Goal: Task Accomplishment & Management: Use online tool/utility

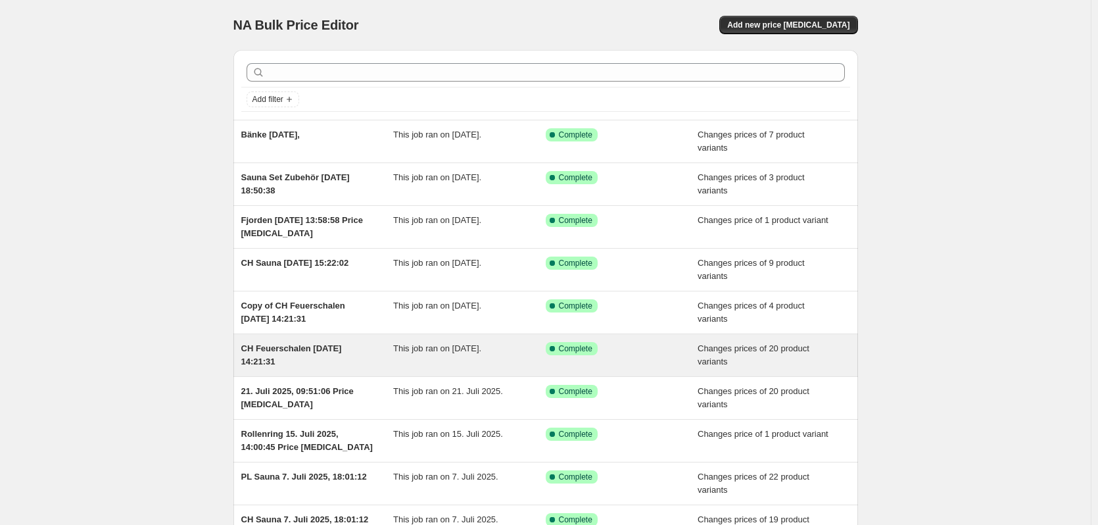
click at [297, 349] on span "CH Feuerschalen 4. Aug. 2025, 14:21:31" at bounding box center [291, 354] width 101 height 23
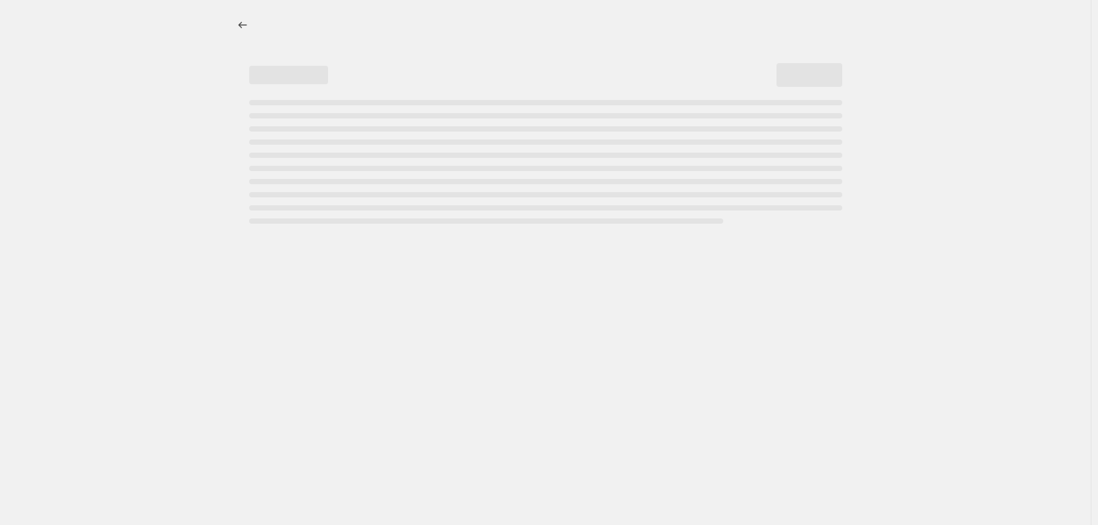
select select "collection"
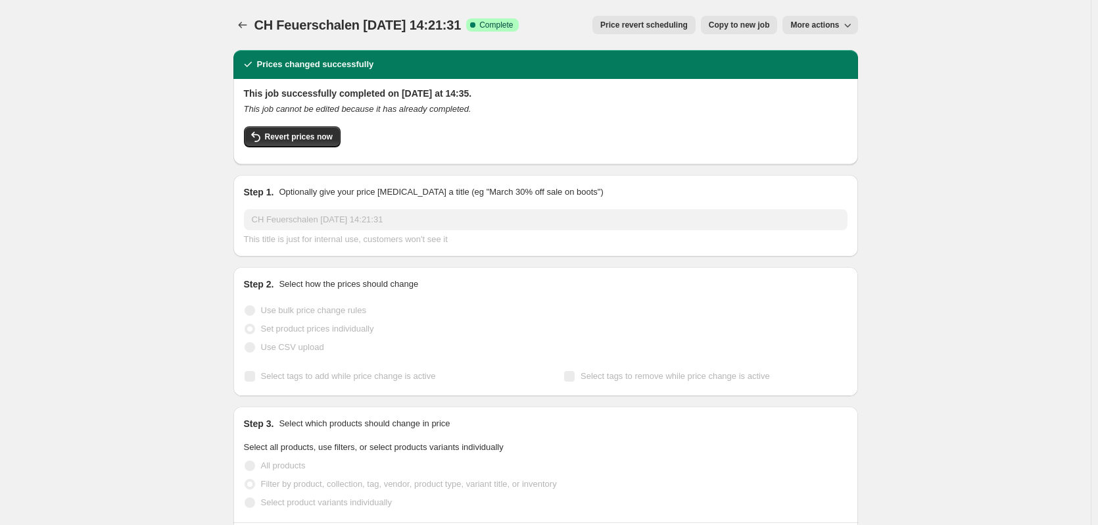
click at [748, 19] on button "Copy to new job" at bounding box center [739, 25] width 77 height 18
select select "collection"
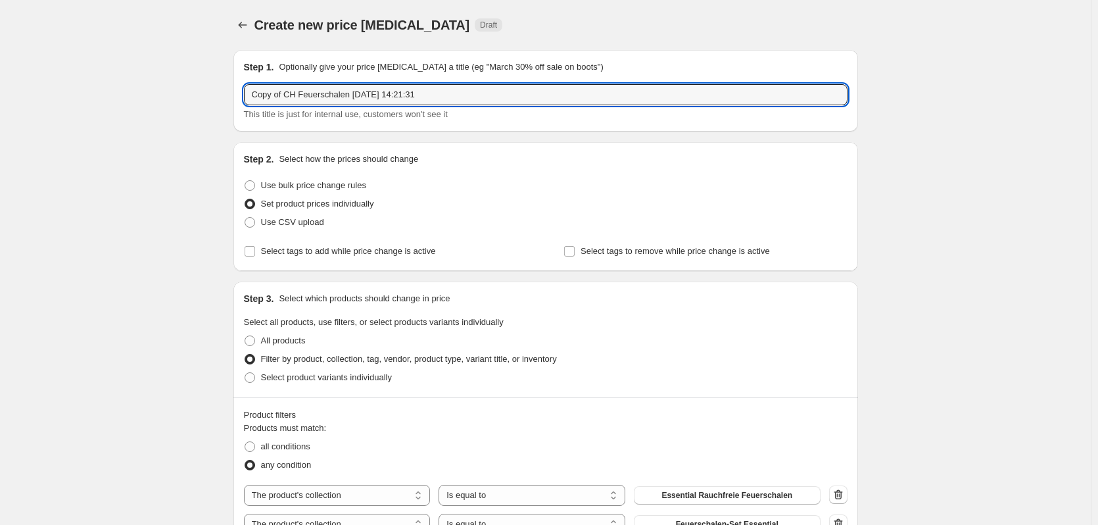
drag, startPoint x: 288, startPoint y: 97, endPoint x: 216, endPoint y: 96, distance: 71.7
click at [325, 95] on input "CH Feuerschalen 4. Aug. 2025, 14:21:31" at bounding box center [546, 94] width 604 height 21
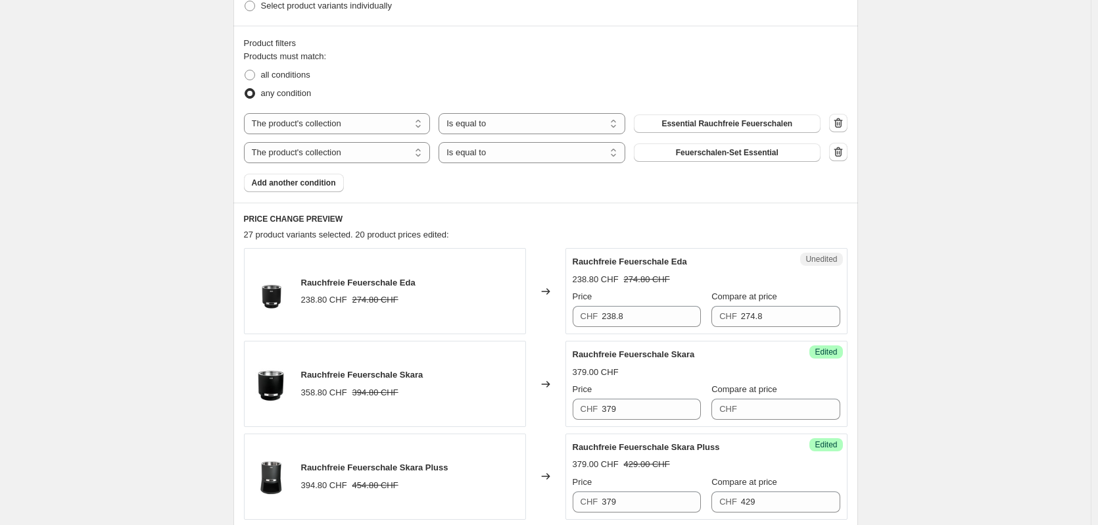
scroll to position [395, 0]
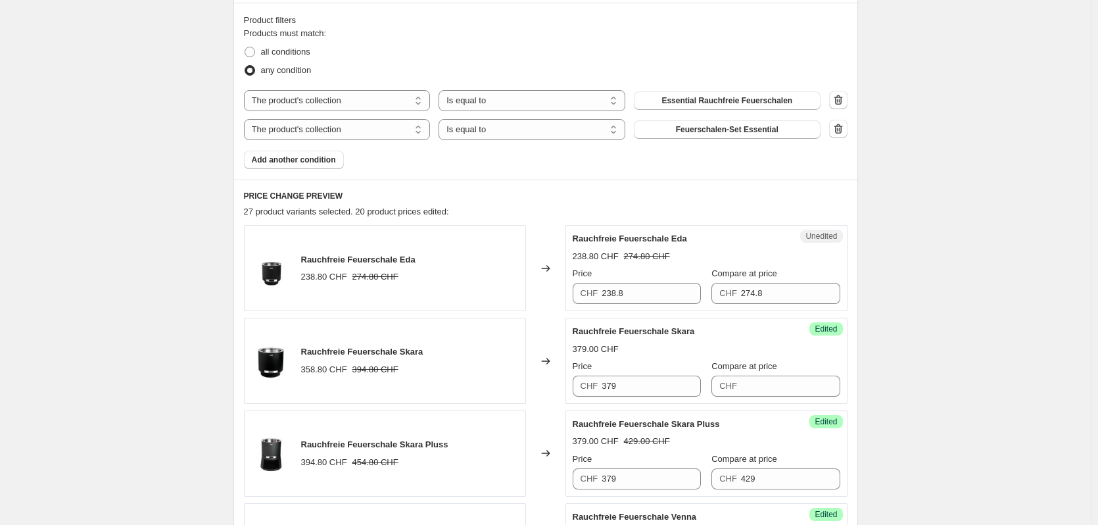
type input "CH Feuerschalen 19. Aug. 2025, 14:21:31"
click at [656, 293] on input "238.8" at bounding box center [651, 293] width 99 height 21
type input "279"
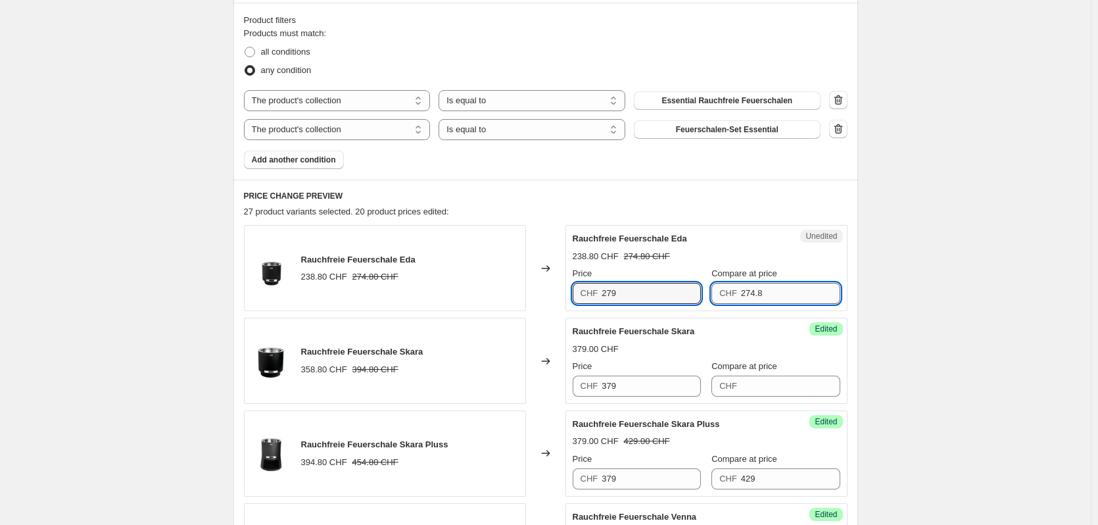
click at [758, 293] on input "274.8" at bounding box center [790, 293] width 99 height 21
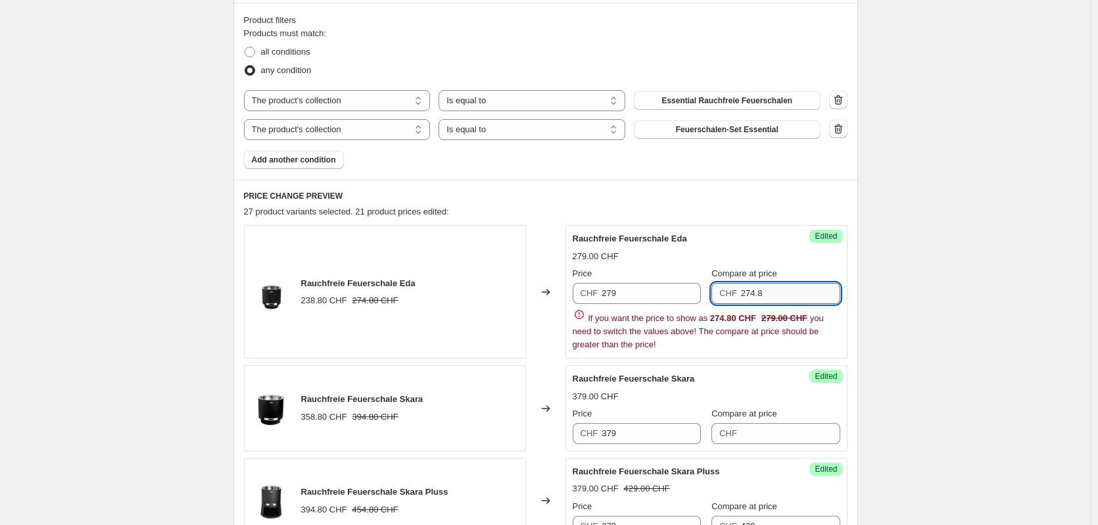
click at [758, 293] on input "274.8" at bounding box center [790, 293] width 99 height 21
type input "279"
click at [629, 295] on input "279" at bounding box center [651, 293] width 99 height 21
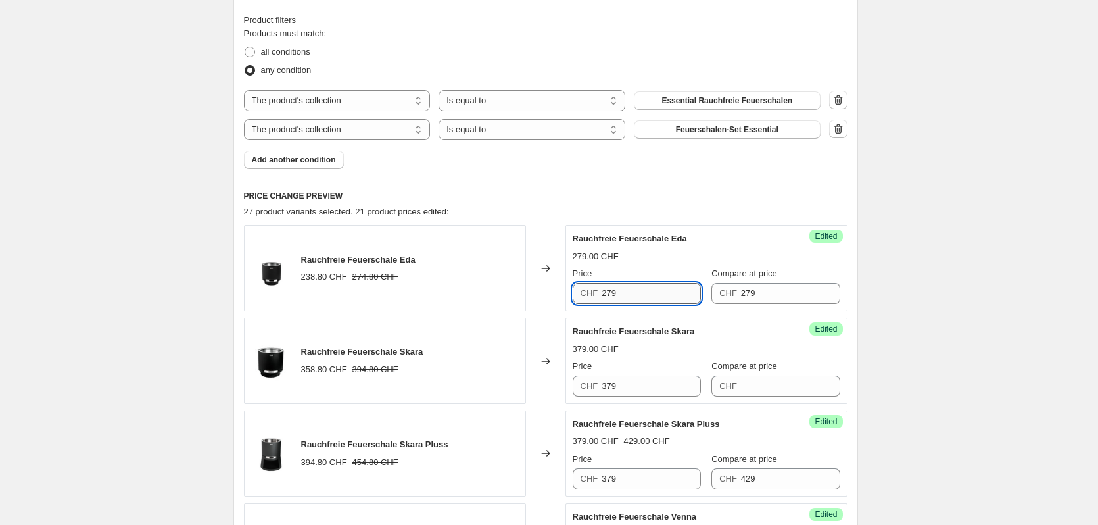
click at [629, 295] on input "279" at bounding box center [651, 293] width 99 height 21
type input "249"
click at [745, 379] on input "Compare at price" at bounding box center [790, 386] width 99 height 21
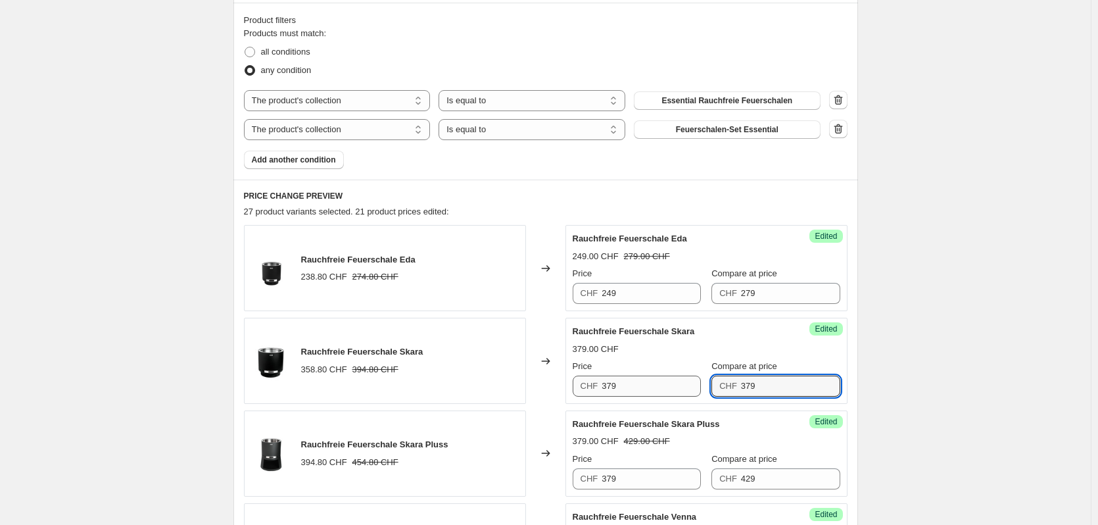
type input "379"
click at [627, 383] on input "379" at bounding box center [651, 386] width 99 height 21
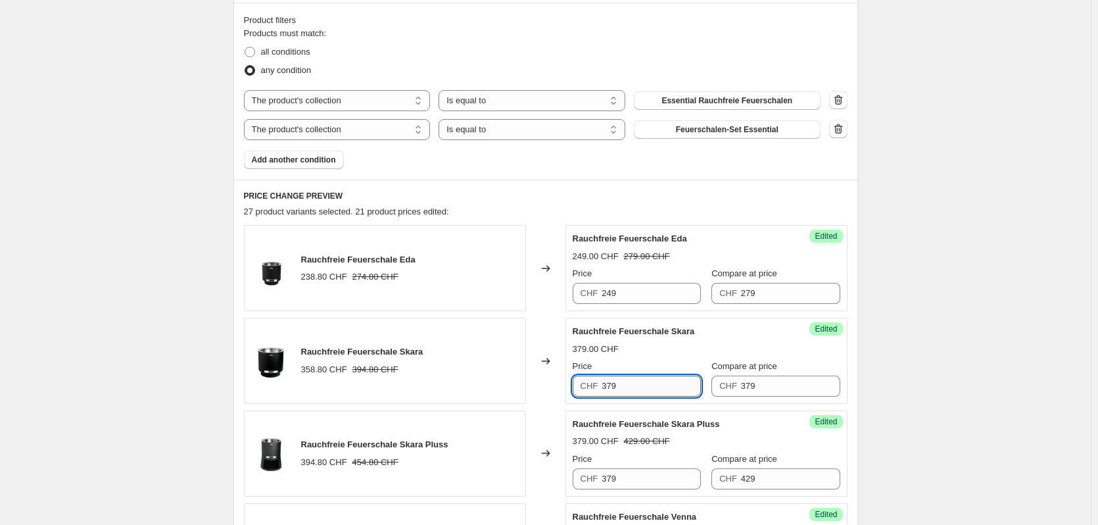
click at [627, 383] on input "379" at bounding box center [651, 386] width 99 height 21
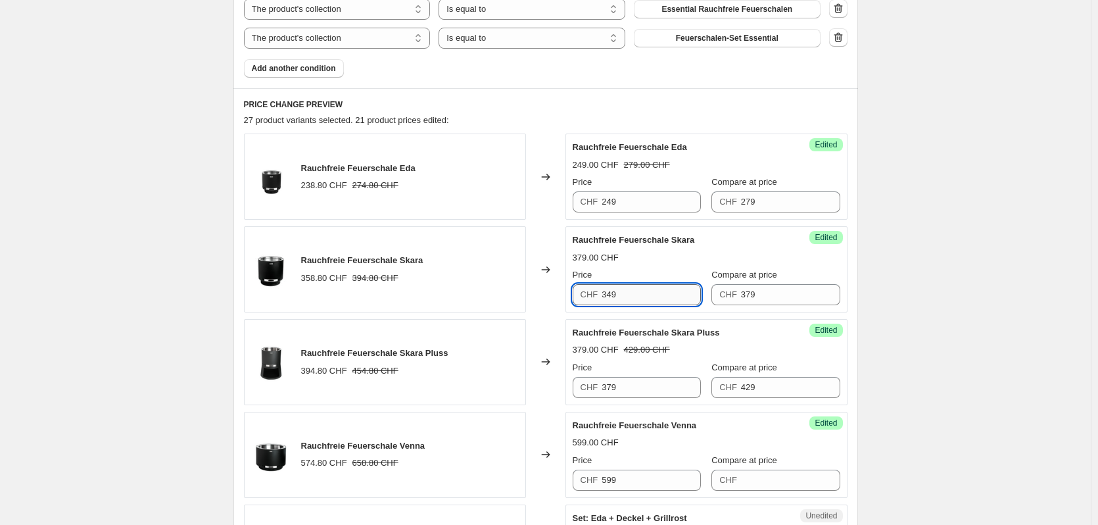
scroll to position [526, 0]
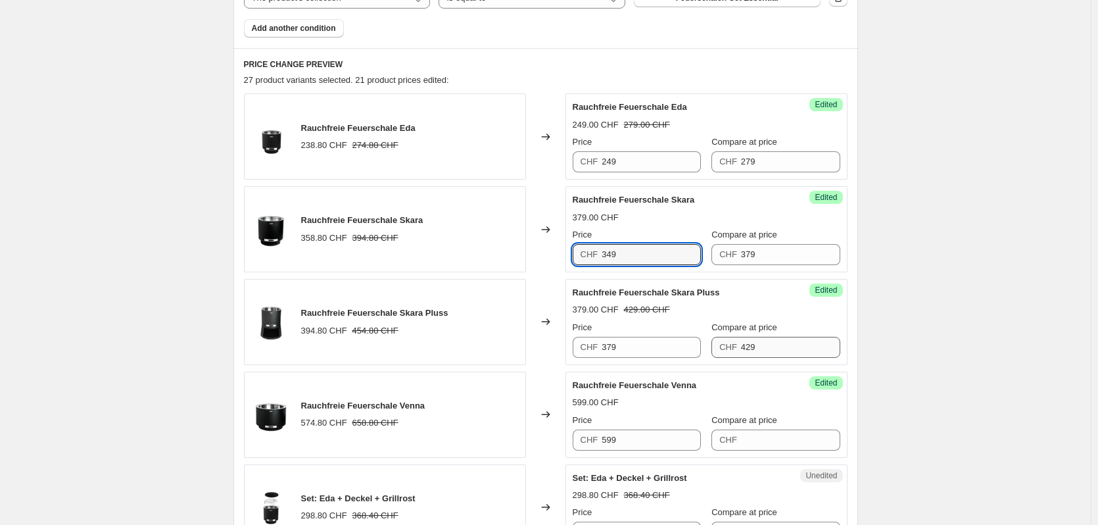
type input "349"
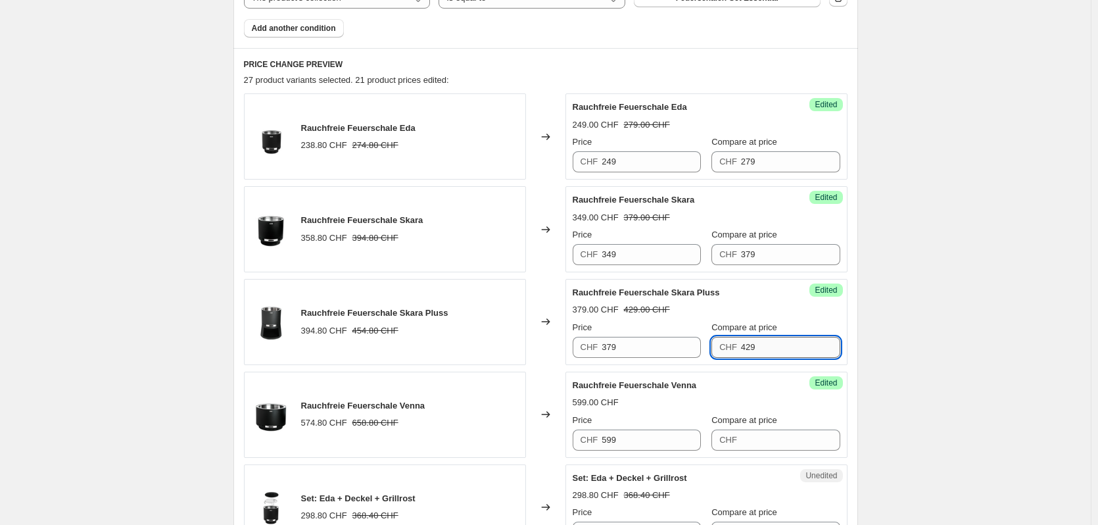
click at [767, 341] on input "429" at bounding box center [790, 347] width 99 height 21
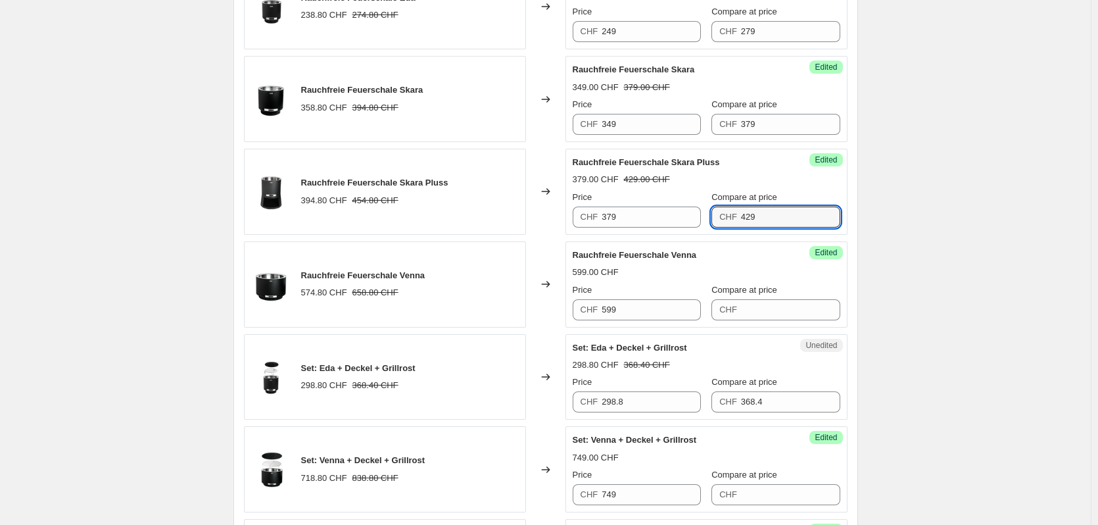
scroll to position [658, 0]
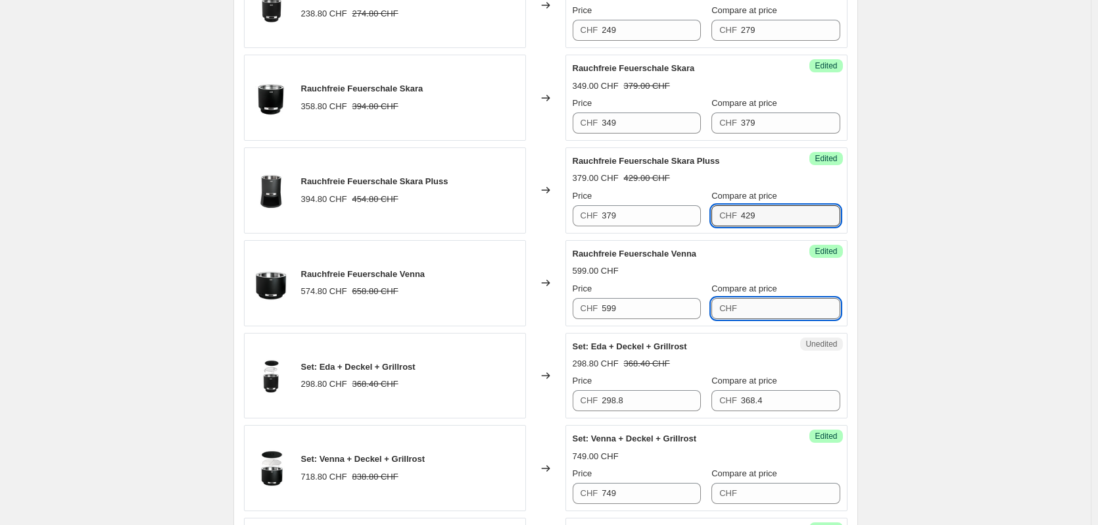
click at [763, 311] on input "Compare at price" at bounding box center [790, 308] width 99 height 21
type input "599"
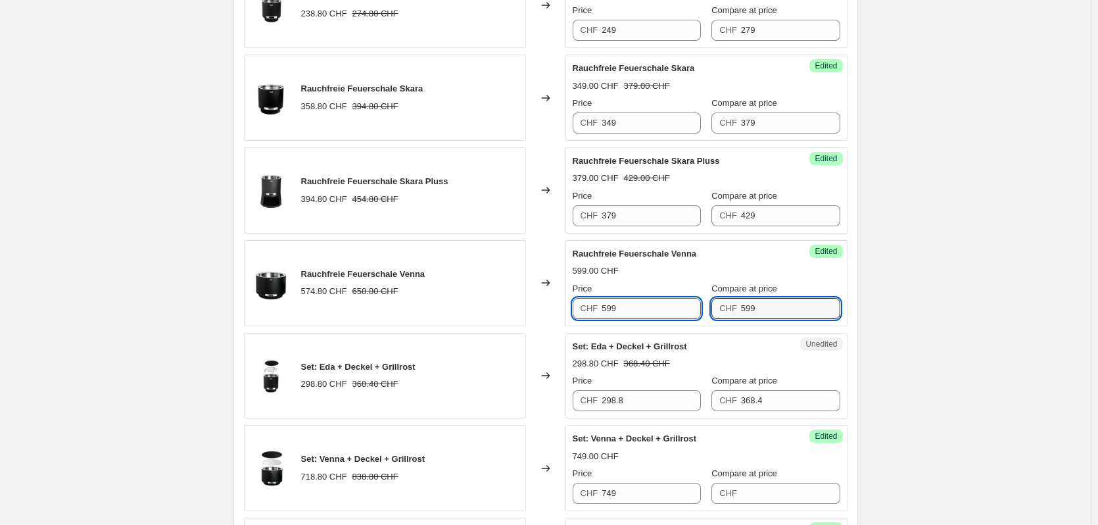
click at [649, 301] on input "599" at bounding box center [651, 308] width 99 height 21
click at [651, 303] on input "599" at bounding box center [651, 308] width 99 height 21
click at [651, 309] on input "599" at bounding box center [651, 308] width 99 height 21
click at [652, 312] on input "599" at bounding box center [651, 308] width 99 height 21
click at [652, 313] on input "599" at bounding box center [651, 308] width 99 height 21
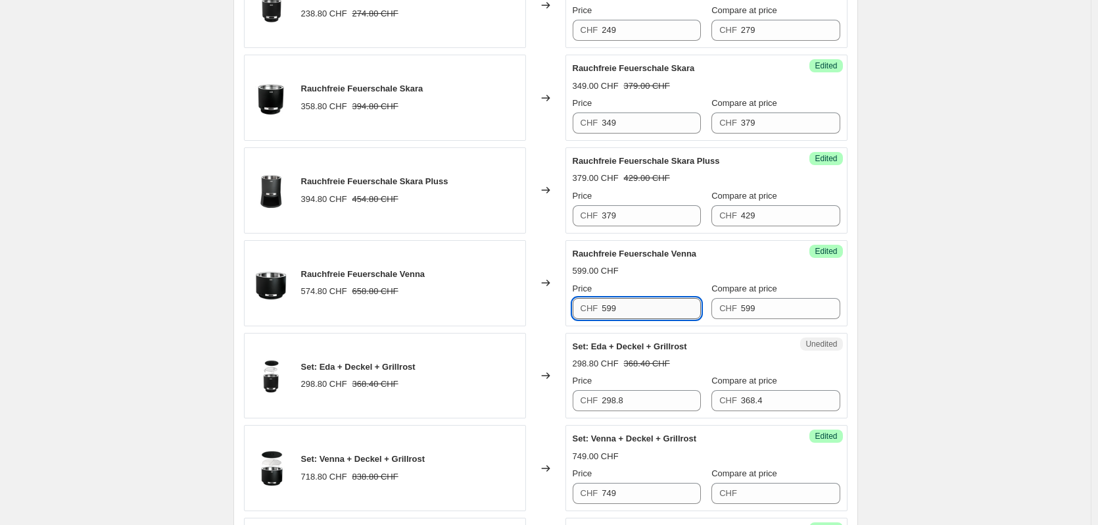
click at [652, 313] on input "599" at bounding box center [651, 308] width 99 height 21
type input "529"
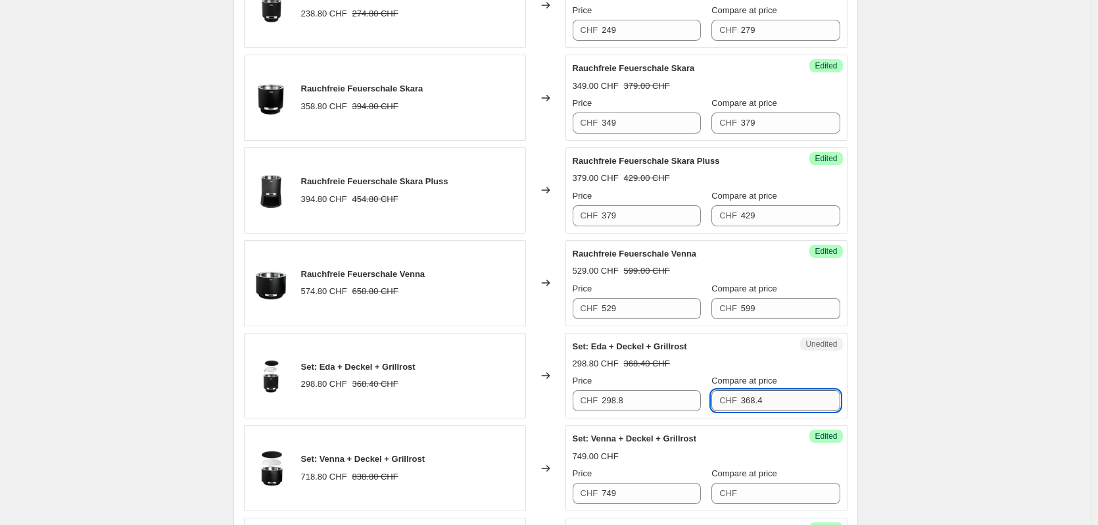
click at [794, 402] on input "368.4" at bounding box center [790, 400] width 99 height 21
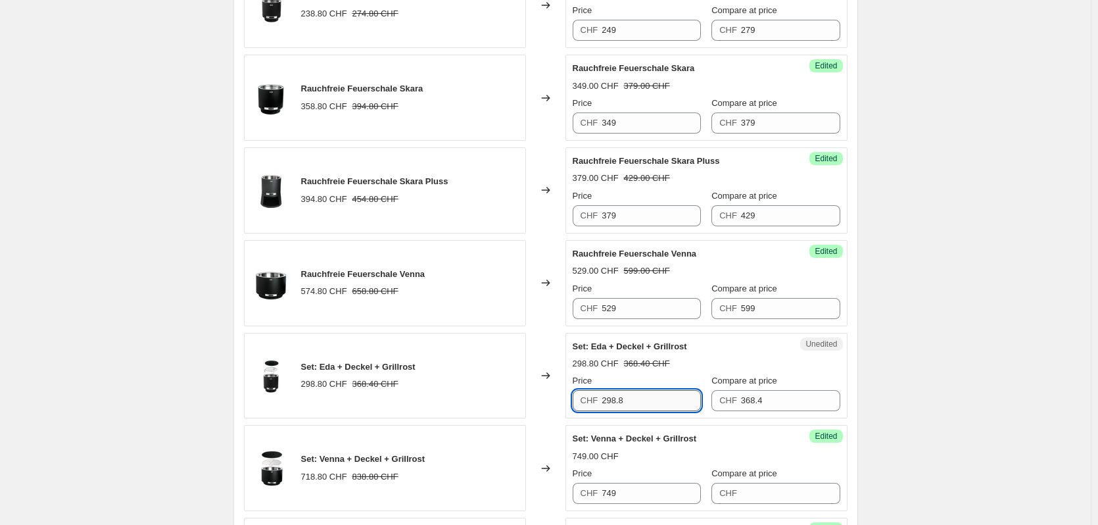
click at [654, 396] on input "298.8" at bounding box center [651, 400] width 99 height 21
type input "357"
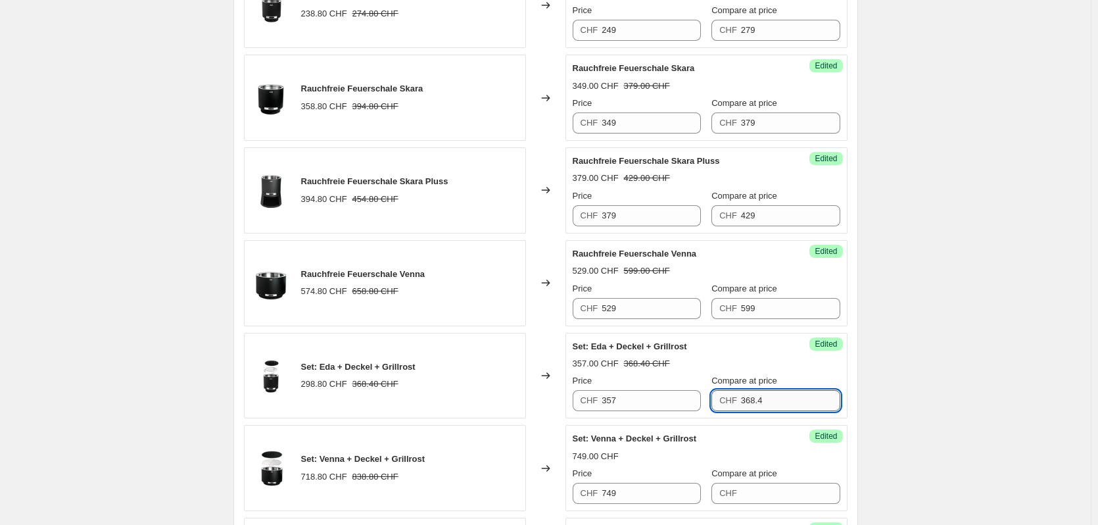
click at [769, 397] on input "368.4" at bounding box center [790, 400] width 99 height 21
type input "357"
click at [651, 407] on input "357" at bounding box center [651, 400] width 99 height 21
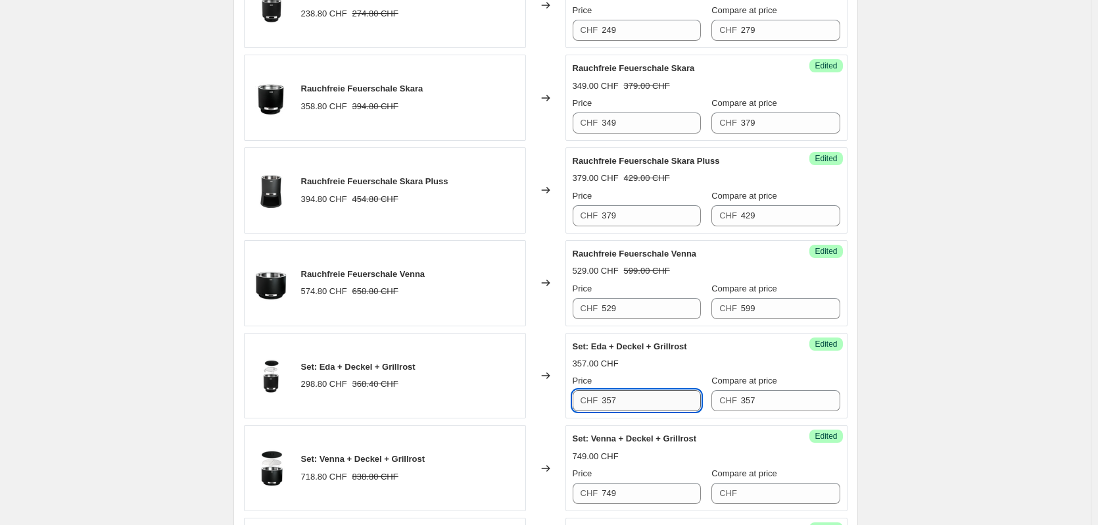
click at [651, 407] on input "357" at bounding box center [651, 400] width 99 height 21
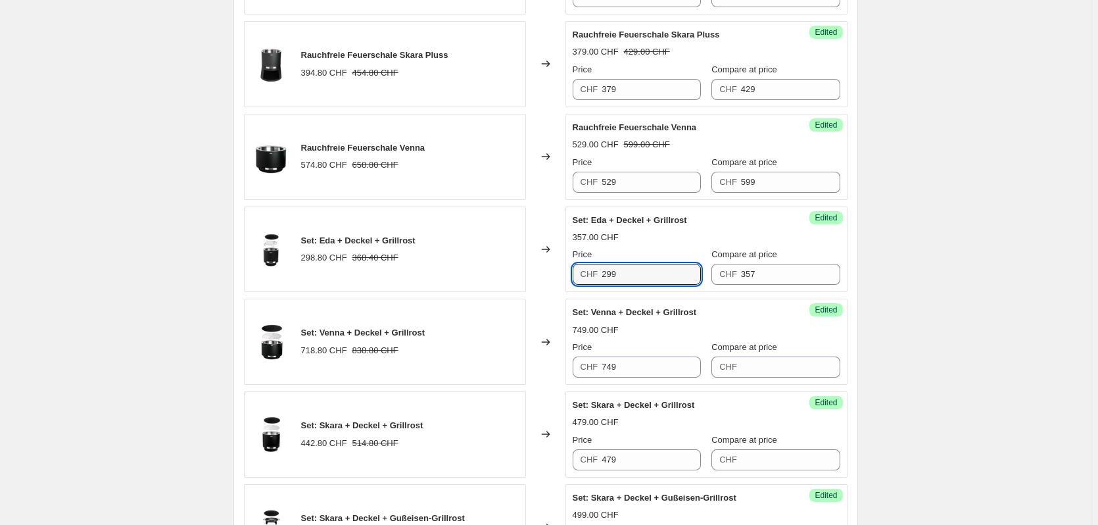
scroll to position [789, 0]
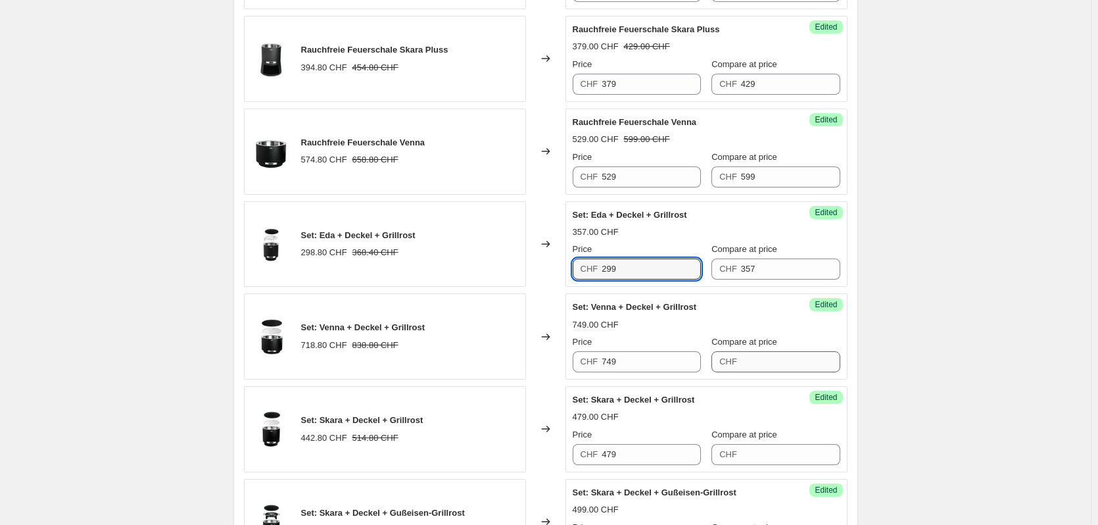
type input "299"
click at [777, 357] on input "Compare at price" at bounding box center [790, 361] width 99 height 21
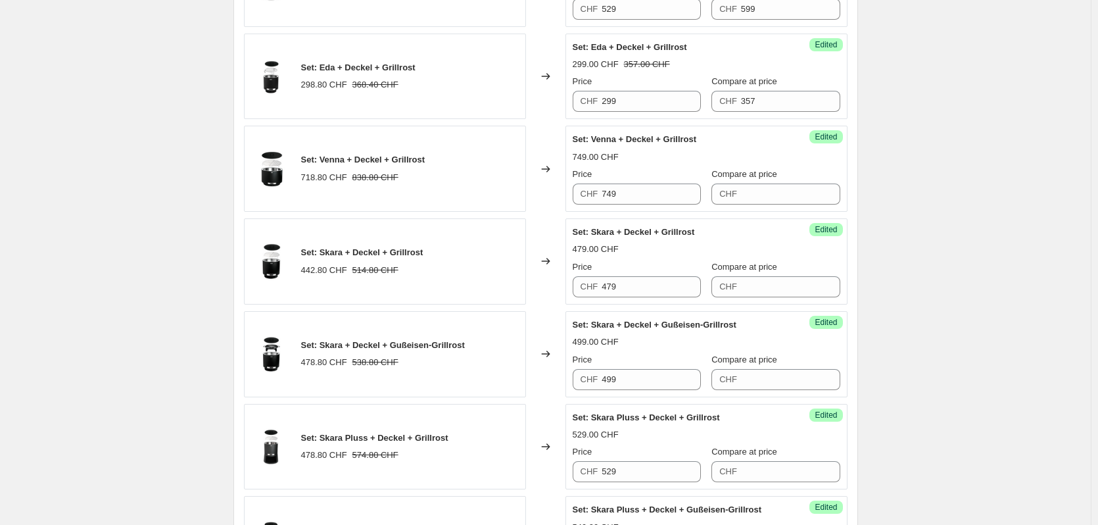
scroll to position [986, 0]
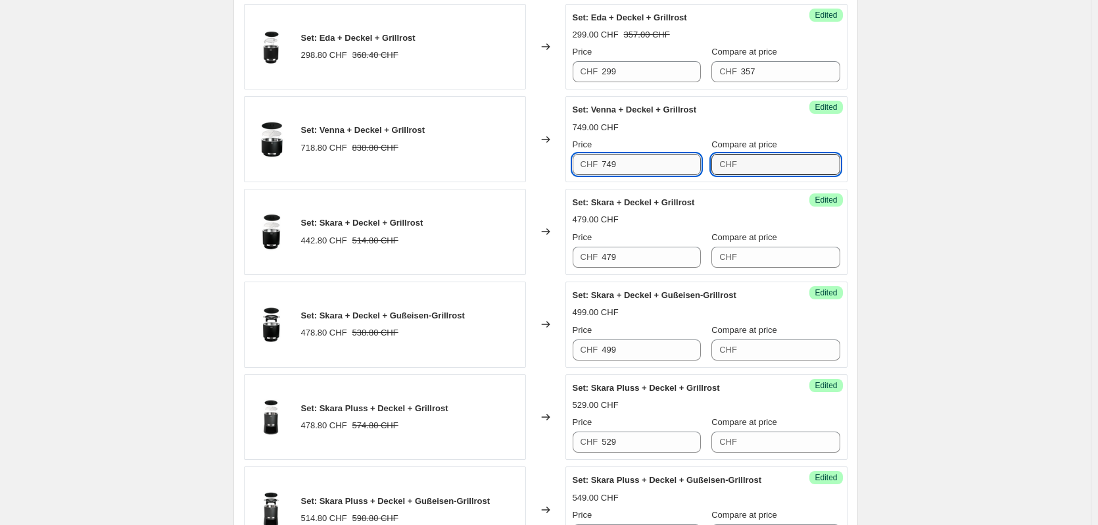
click at [645, 167] on input "749" at bounding box center [651, 164] width 99 height 21
type input "649"
click at [749, 166] on input "Compare at price" at bounding box center [790, 164] width 99 height 21
type input "749"
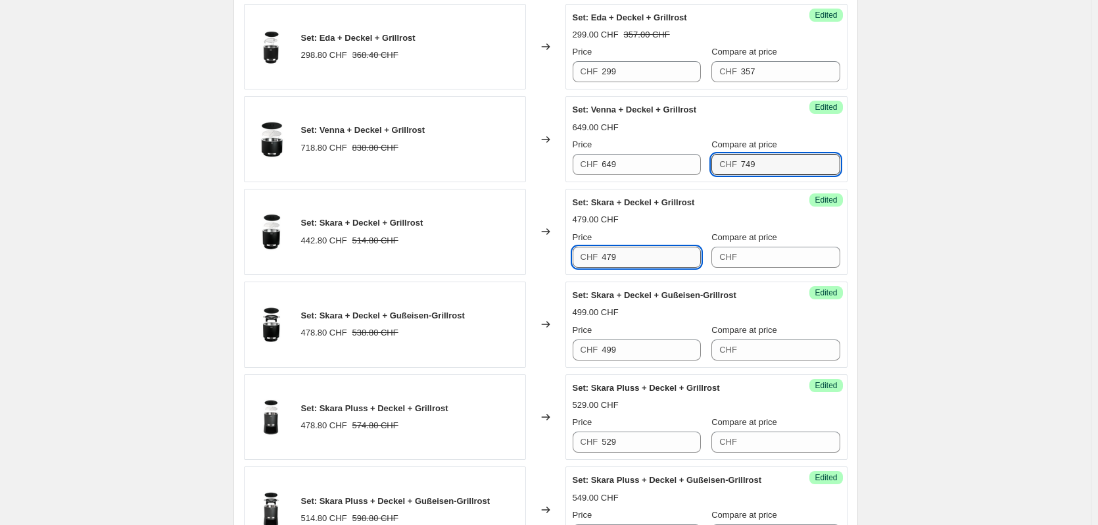
click at [666, 253] on input "479" at bounding box center [651, 257] width 99 height 21
click at [636, 258] on input "479" at bounding box center [651, 257] width 99 height 21
click at [626, 256] on input "479" at bounding box center [651, 257] width 99 height 21
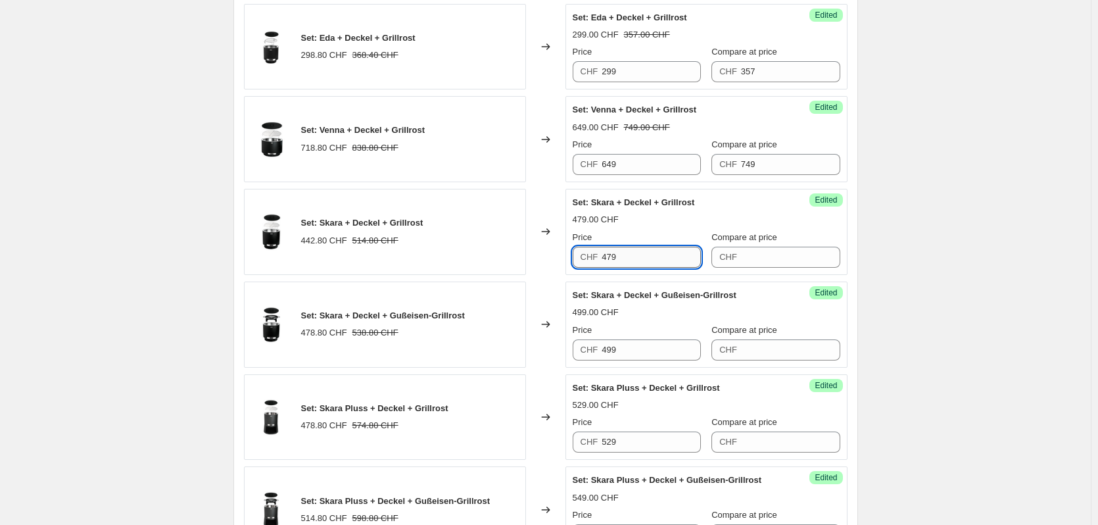
click at [626, 256] on input "479" at bounding box center [651, 257] width 99 height 21
type input "419"
click at [769, 258] on input "Compare at price" at bounding box center [790, 257] width 99 height 21
type input "479"
click at [660, 364] on div "Success Edited Set: Skara + Deckel + Gußeisen-Grillrost 499.00 CHF Price CHF 49…" at bounding box center [707, 324] width 282 height 86
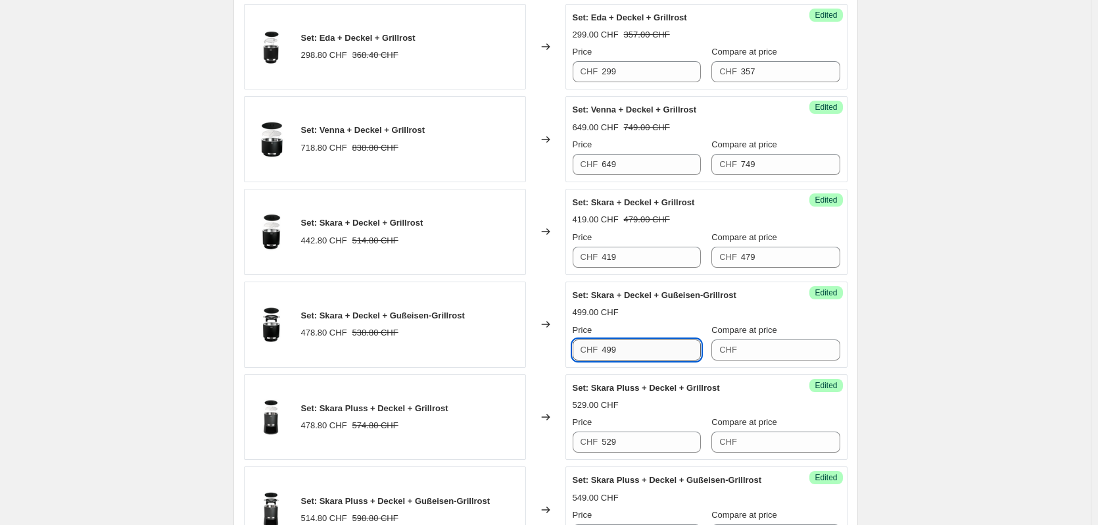
click at [659, 354] on input "499" at bounding box center [651, 349] width 99 height 21
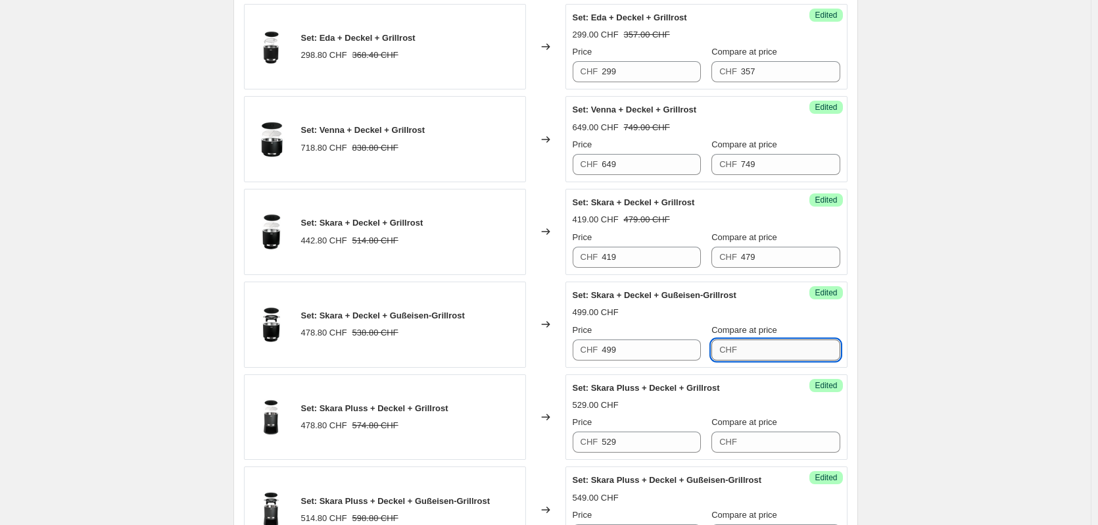
click at [788, 351] on input "Compare at price" at bounding box center [790, 349] width 99 height 21
type input "499"
click at [615, 357] on input "499" at bounding box center [651, 349] width 99 height 21
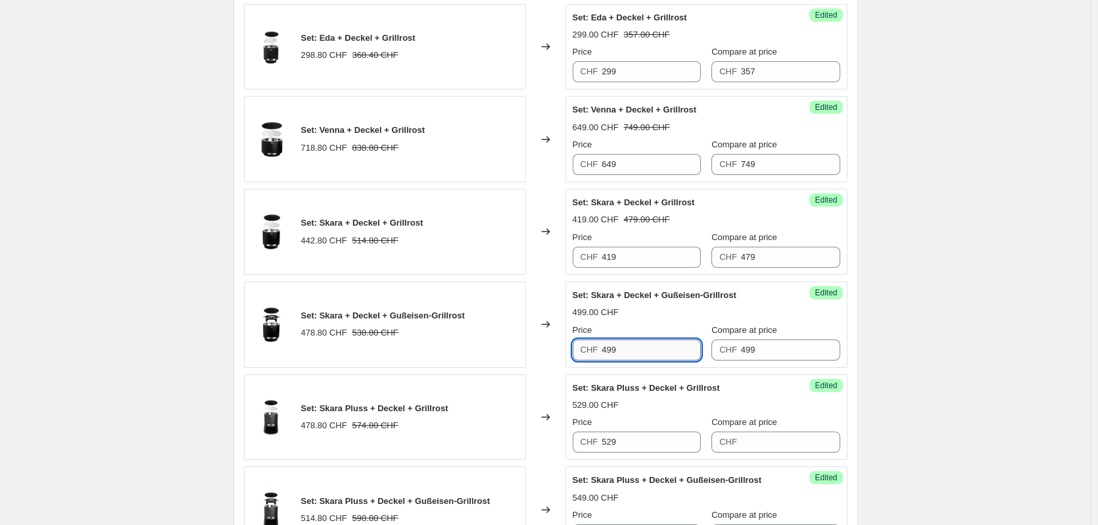
click at [615, 357] on input "499" at bounding box center [651, 349] width 99 height 21
type input "449"
click at [642, 446] on input "529" at bounding box center [651, 441] width 99 height 21
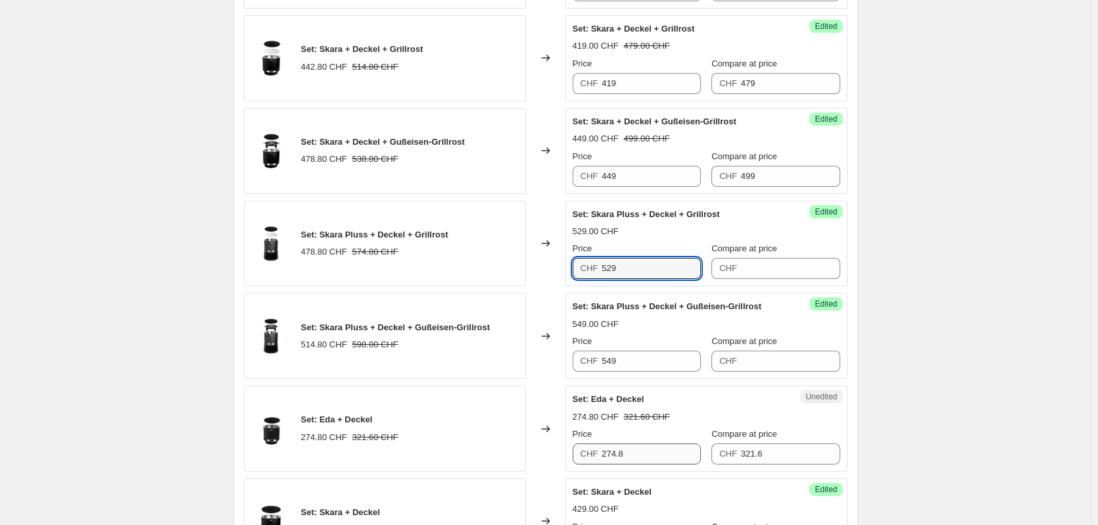
scroll to position [1184, 0]
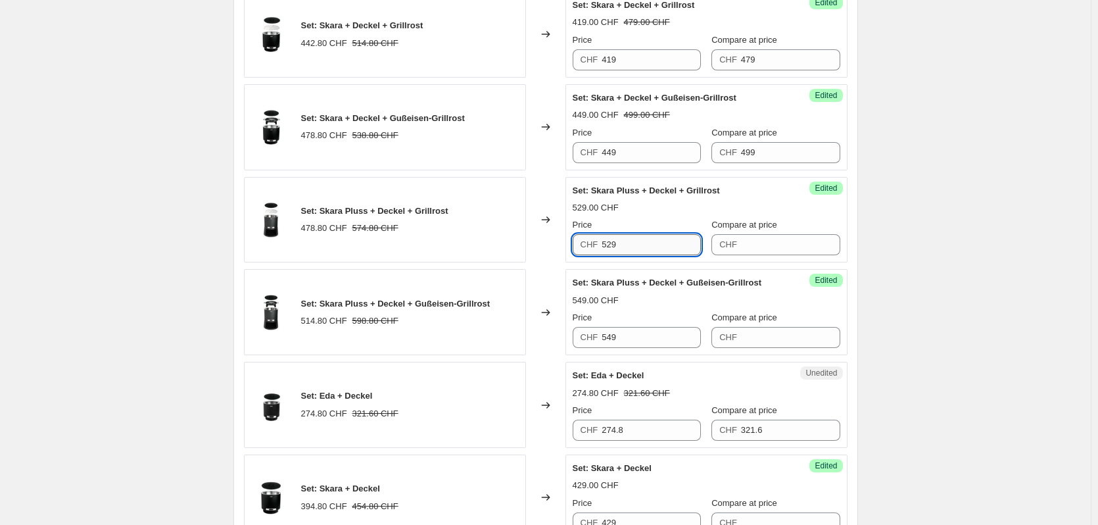
click at [615, 245] on input "529" at bounding box center [651, 244] width 99 height 21
type input "449"
click at [760, 246] on input "Compare at price" at bounding box center [790, 244] width 99 height 21
type input "529"
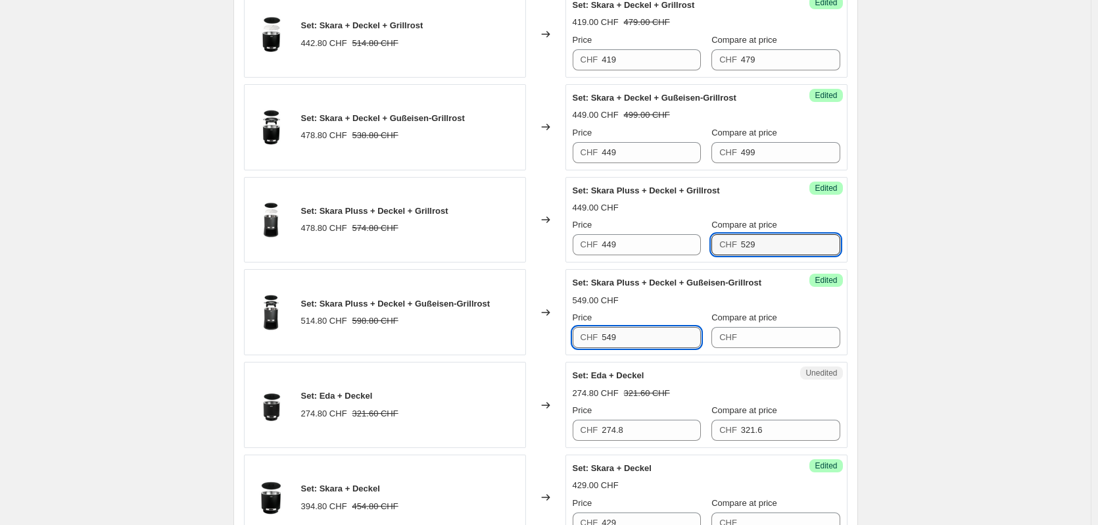
click at [644, 330] on input "549" at bounding box center [651, 337] width 99 height 21
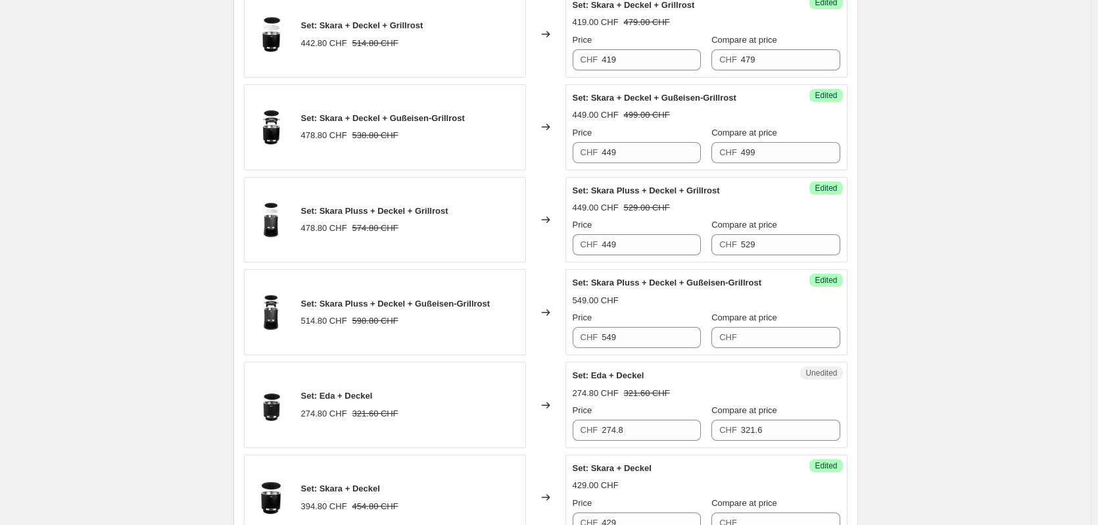
click at [669, 351] on div "Success Edited Set: Skara Pluss + Deckel + Gußeisen-Grillrost 549.00 CHF Price …" at bounding box center [707, 312] width 282 height 86
click at [669, 339] on input "549" at bounding box center [651, 337] width 99 height 21
click at [777, 339] on input "Compare at price" at bounding box center [790, 337] width 99 height 21
type input "549"
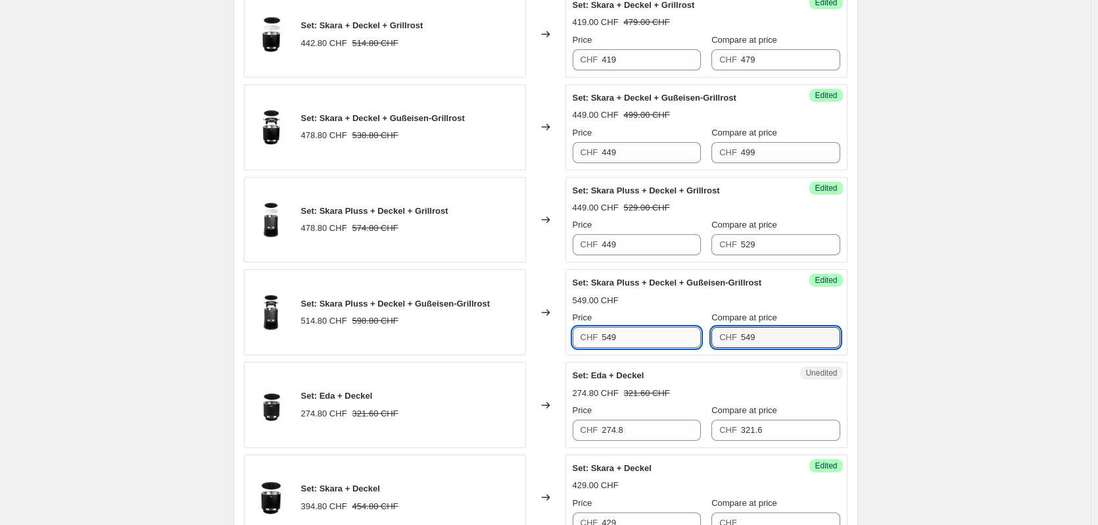
click at [639, 340] on input "549" at bounding box center [651, 337] width 99 height 21
click at [606, 341] on input "579" at bounding box center [651, 337] width 99 height 21
type input "479"
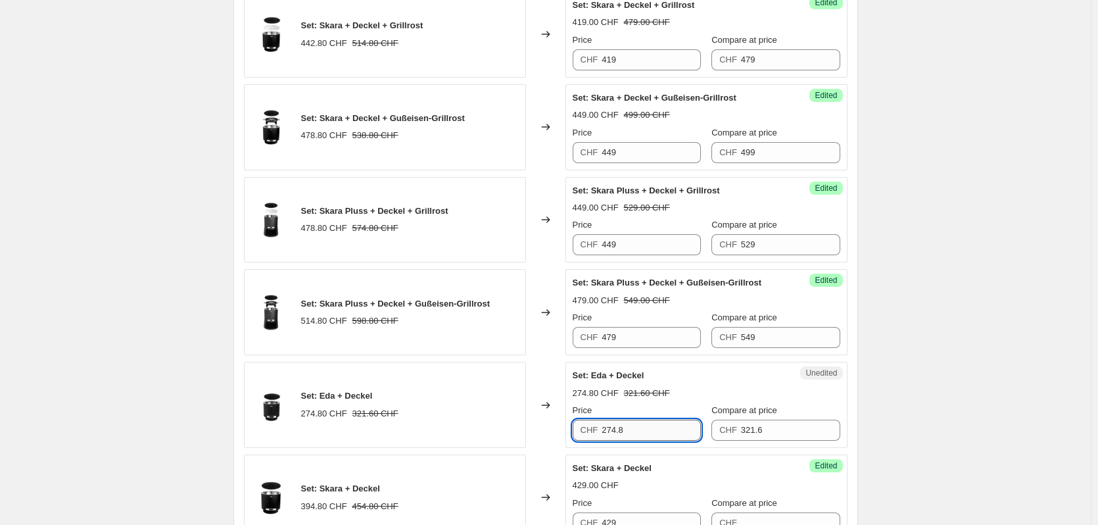
click at [649, 431] on input "274.8" at bounding box center [651, 430] width 99 height 21
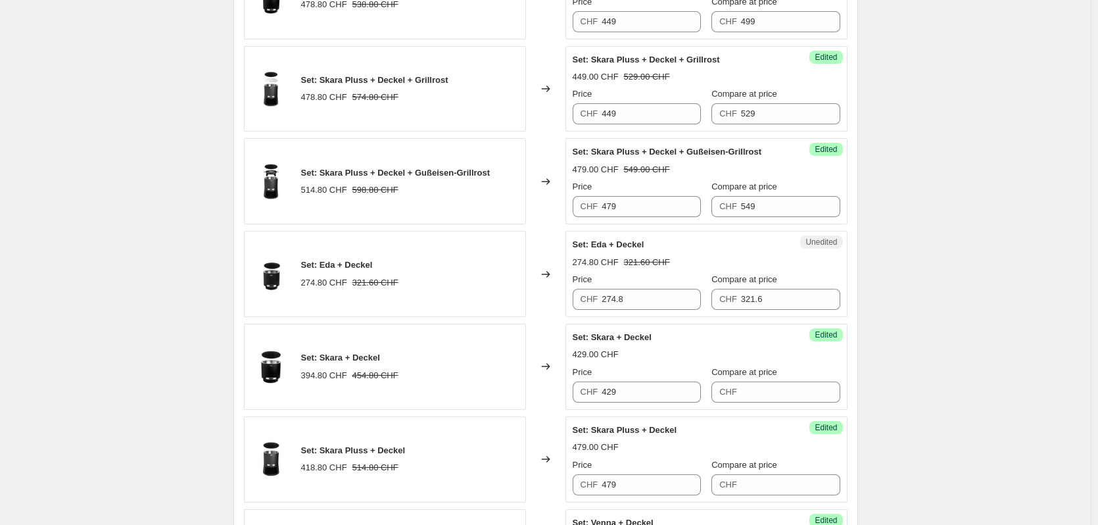
scroll to position [1315, 0]
click at [645, 295] on input "274.8" at bounding box center [651, 298] width 99 height 21
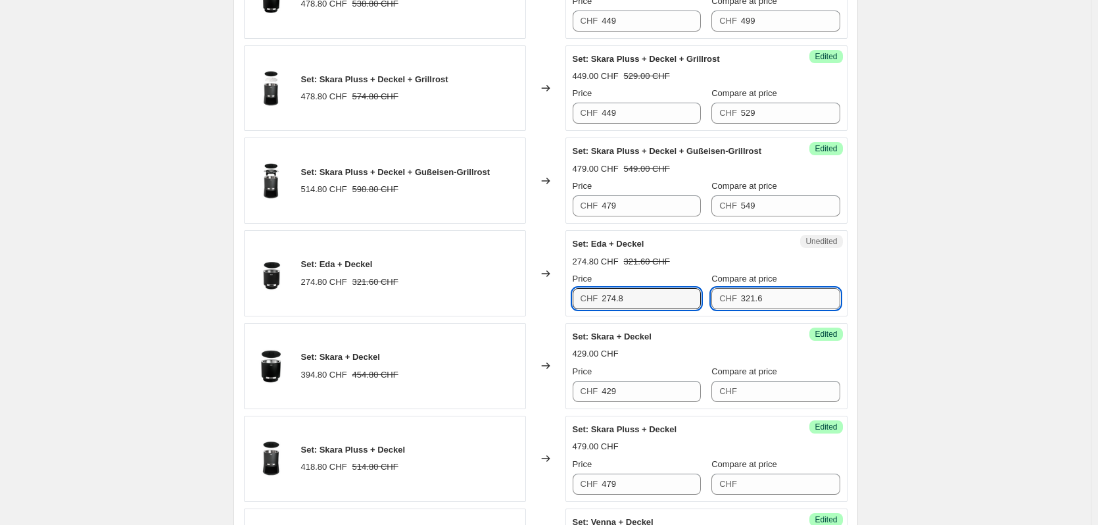
click at [784, 295] on input "321.6" at bounding box center [790, 298] width 99 height 21
type input "319"
click at [641, 301] on input "274.8" at bounding box center [651, 298] width 99 height 21
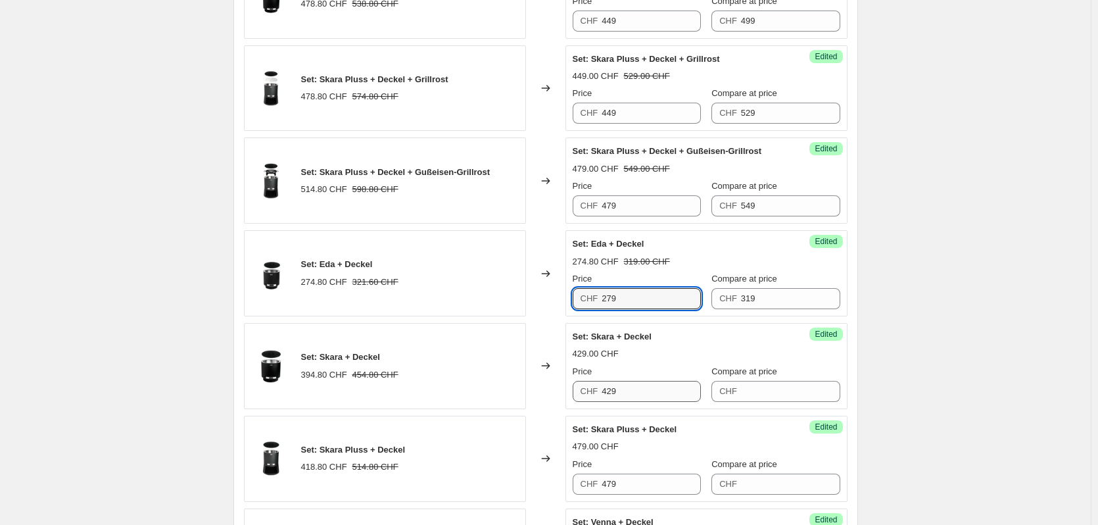
type input "279"
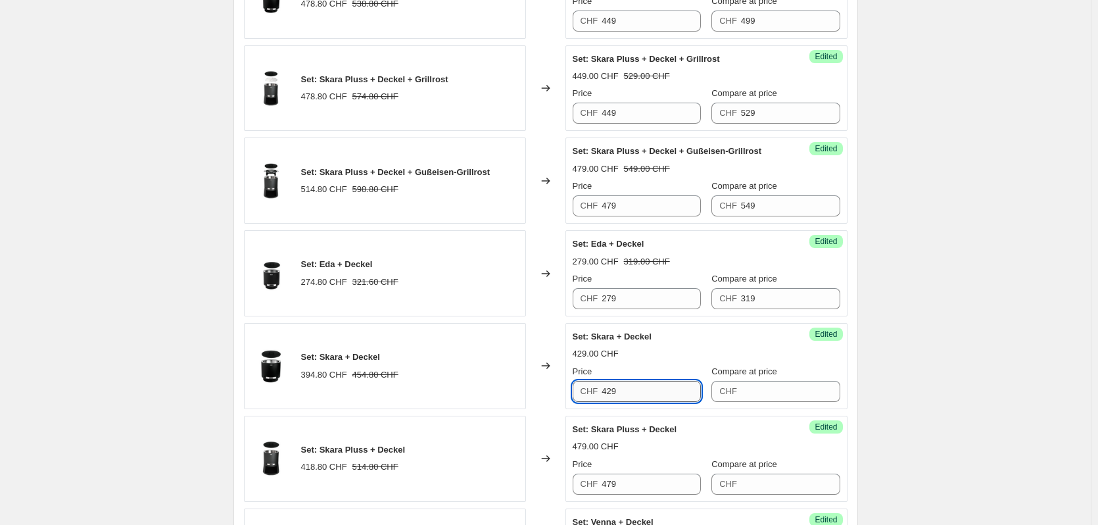
click at [657, 387] on input "429" at bounding box center [651, 391] width 99 height 21
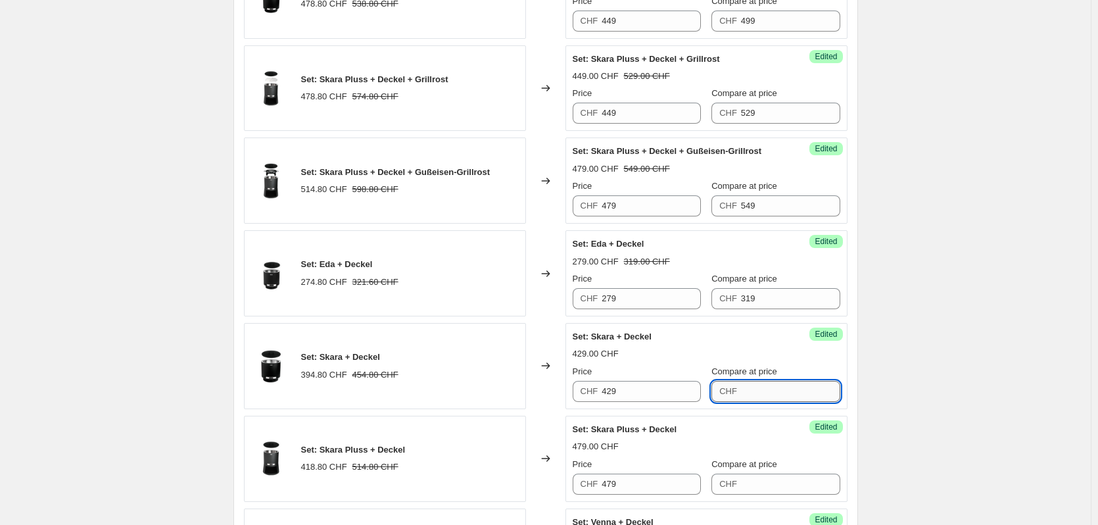
click at [760, 399] on input "Compare at price" at bounding box center [790, 391] width 99 height 21
type input "429"
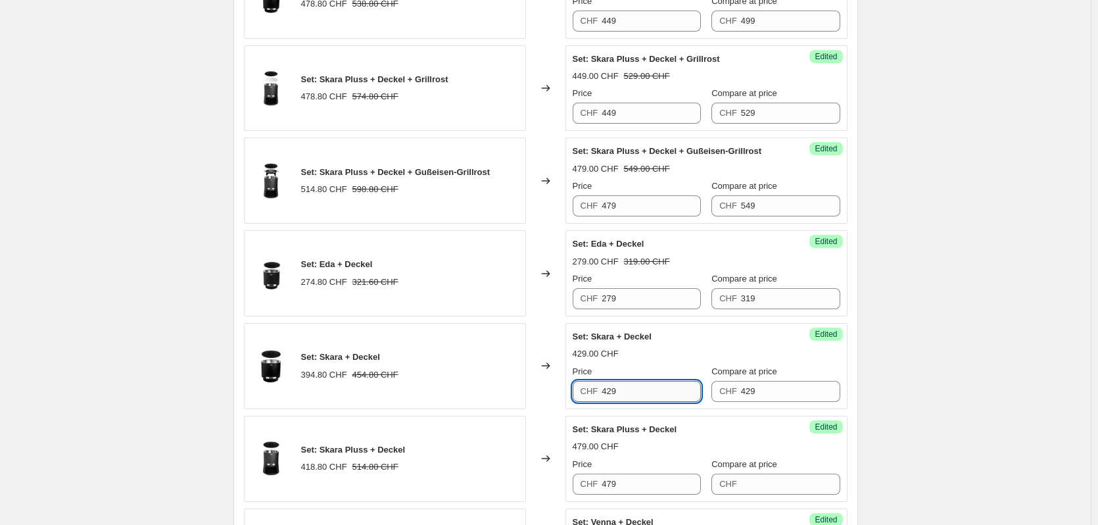
click at [650, 399] on input "429" at bounding box center [651, 391] width 99 height 21
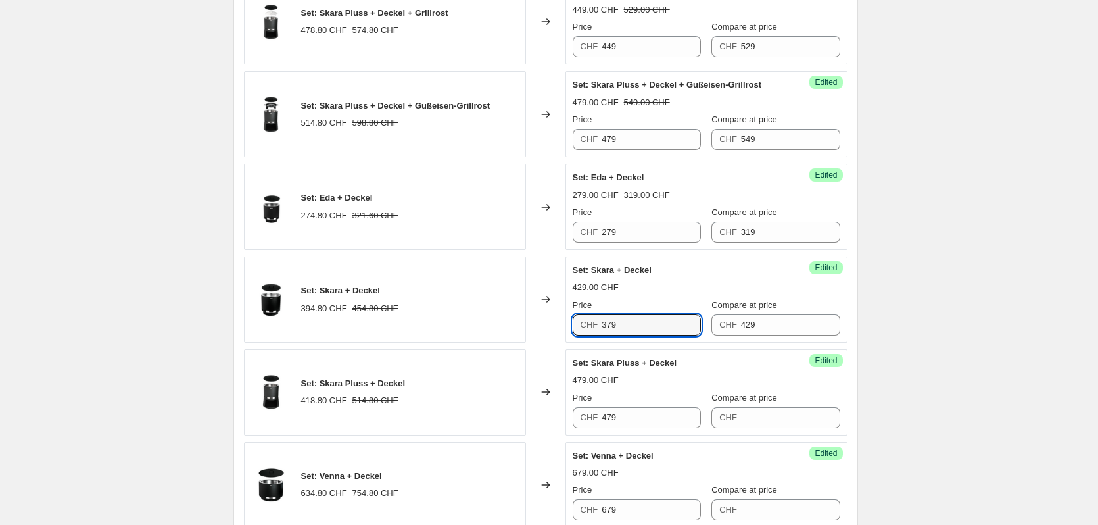
scroll to position [1513, 0]
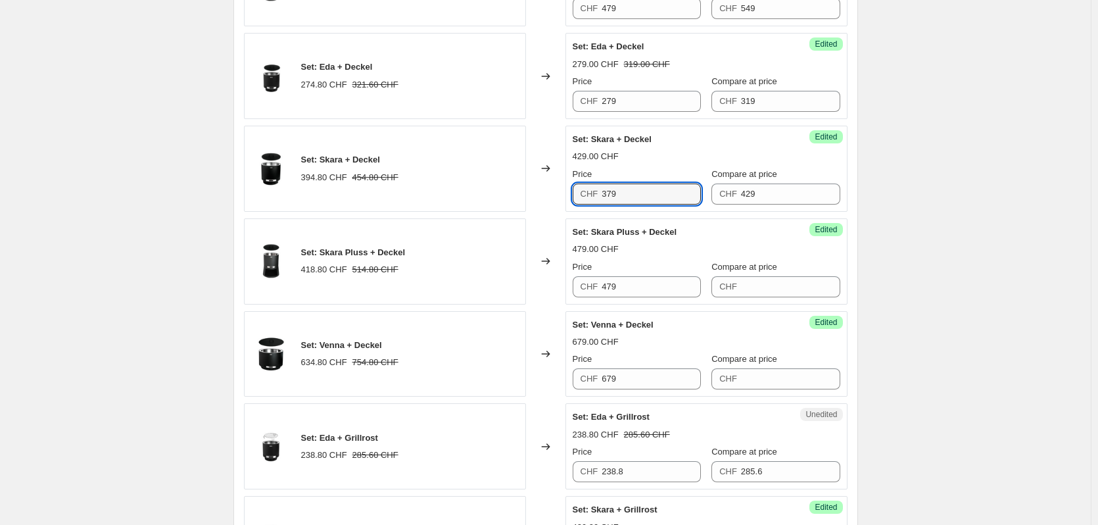
type input "379"
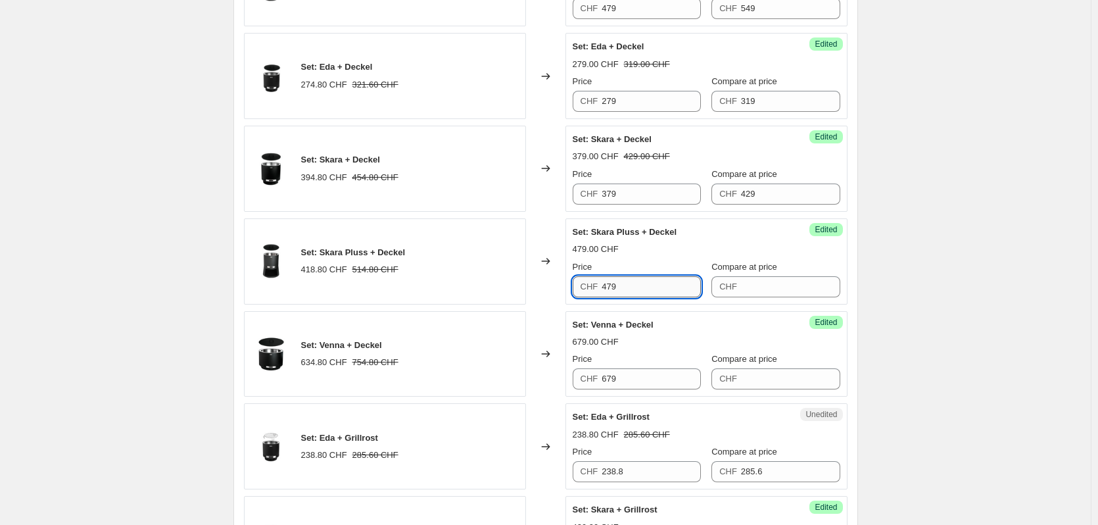
click at [655, 290] on input "479" at bounding box center [651, 286] width 99 height 21
click at [824, 293] on input "Compare at price" at bounding box center [790, 286] width 99 height 21
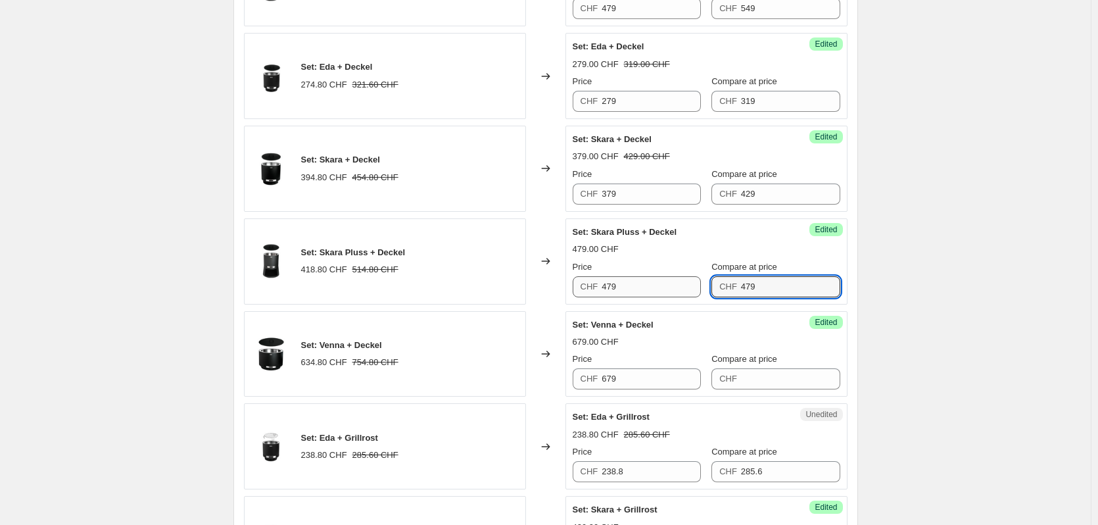
type input "479"
click at [676, 286] on input "479" at bounding box center [651, 286] width 99 height 21
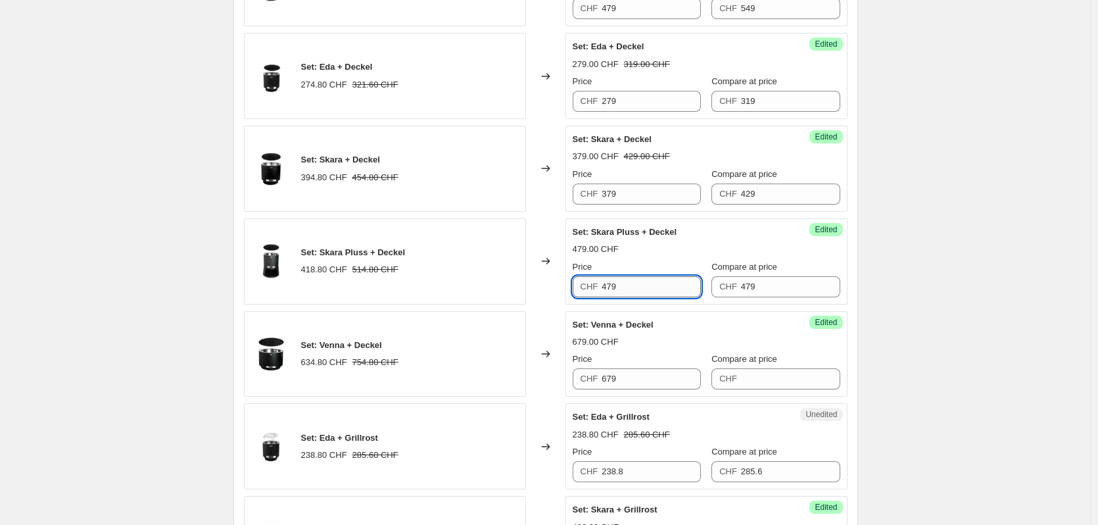
click at [676, 286] on input "479" at bounding box center [651, 286] width 99 height 21
type input "399"
click at [667, 385] on input "679" at bounding box center [651, 378] width 99 height 21
click at [733, 385] on div "CHF" at bounding box center [728, 378] width 18 height 13
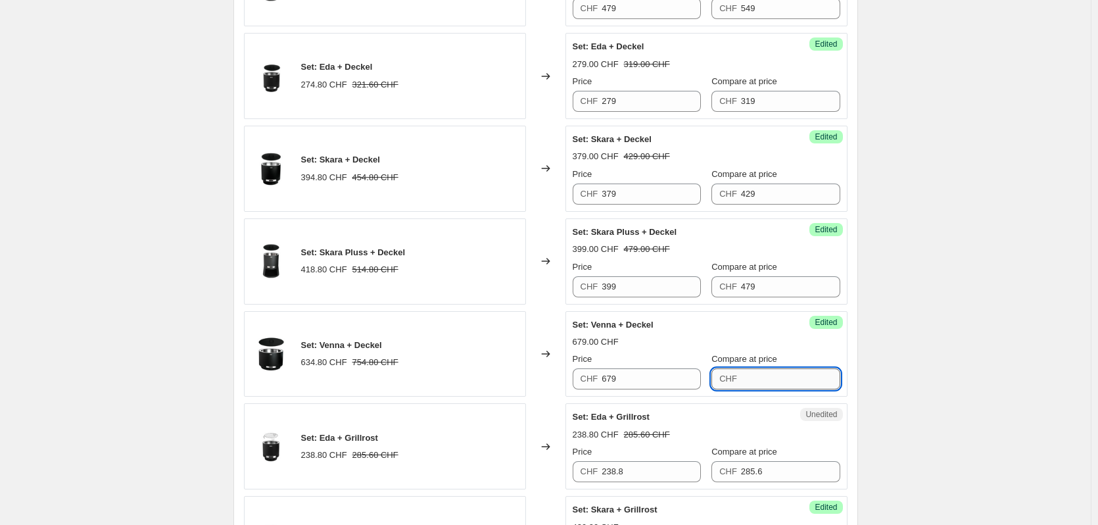
click at [758, 379] on input "Compare at price" at bounding box center [790, 378] width 99 height 21
type input "679"
click at [651, 379] on input "679" at bounding box center [651, 378] width 99 height 21
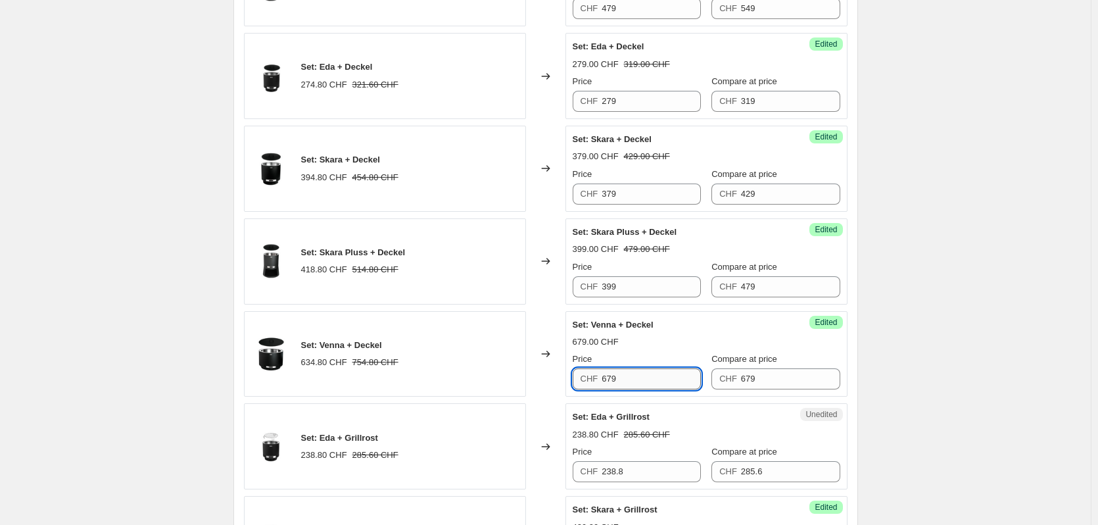
click at [651, 379] on input "679" at bounding box center [651, 378] width 99 height 21
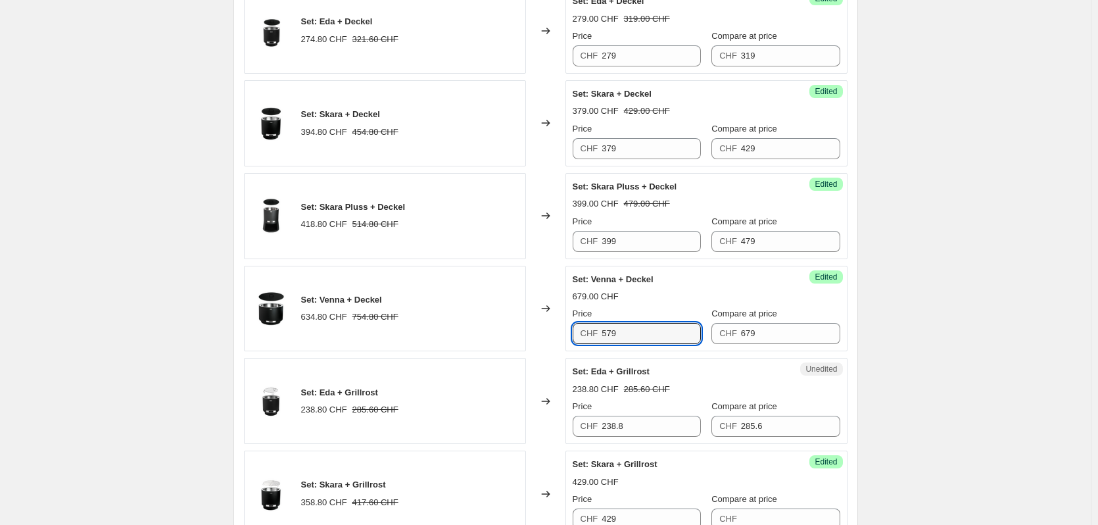
scroll to position [1644, 0]
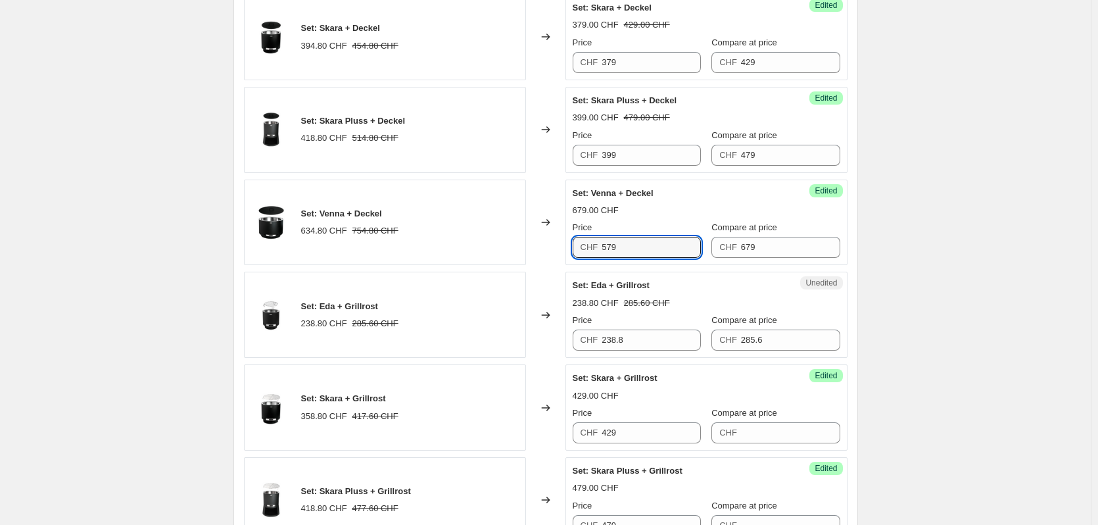
type input "579"
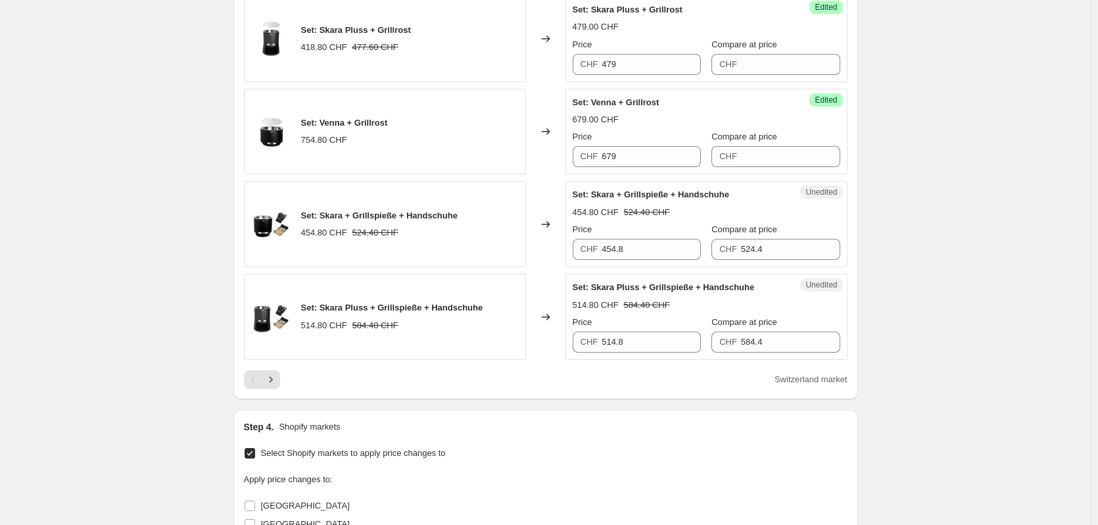
scroll to position [2170, 0]
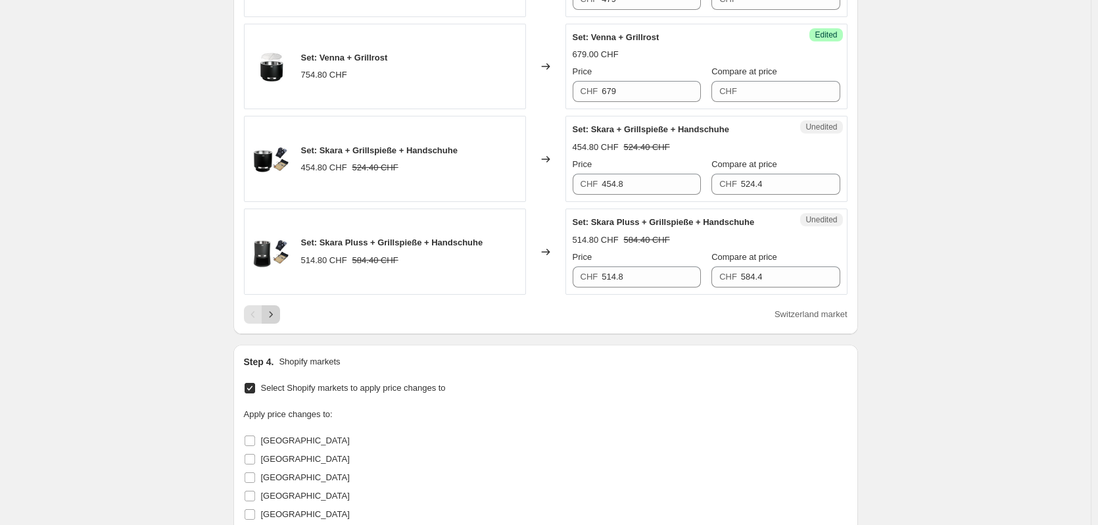
click at [274, 320] on icon "Next" at bounding box center [270, 314] width 13 height 13
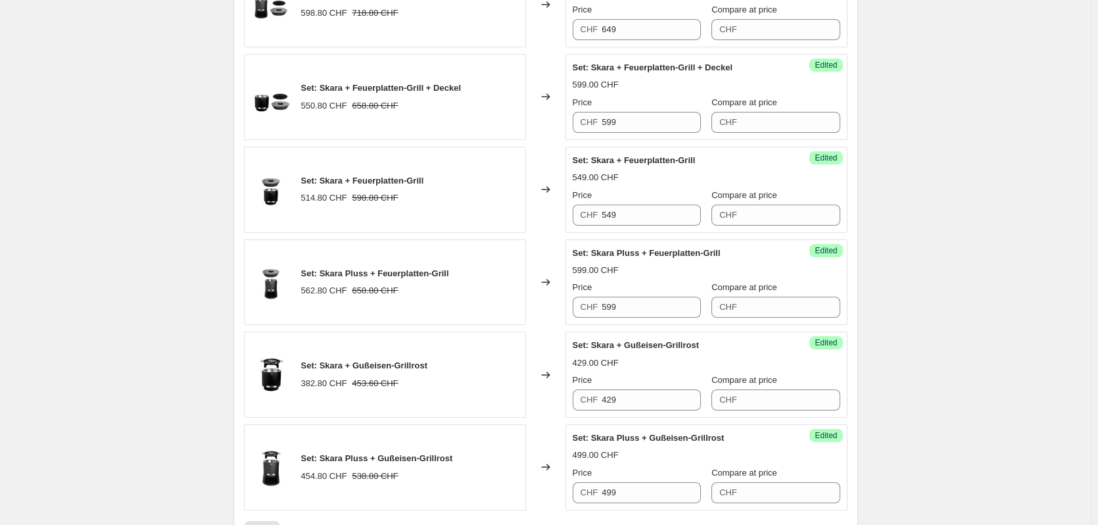
scroll to position [685, 0]
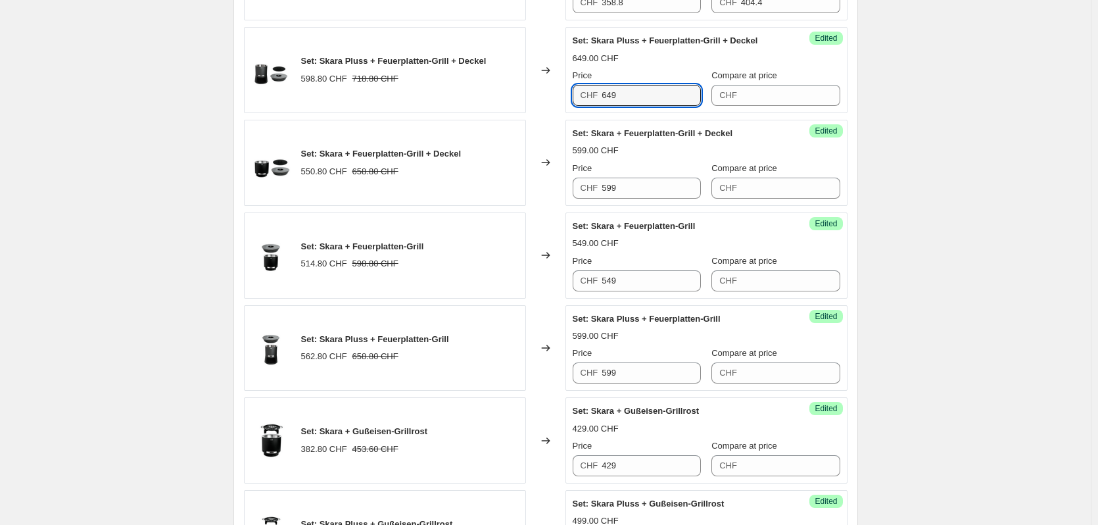
drag, startPoint x: 658, startPoint y: 101, endPoint x: 703, endPoint y: 99, distance: 45.5
click at [658, 101] on input "649" at bounding box center [651, 95] width 99 height 21
click at [810, 94] on input "Compare at price" at bounding box center [790, 95] width 99 height 21
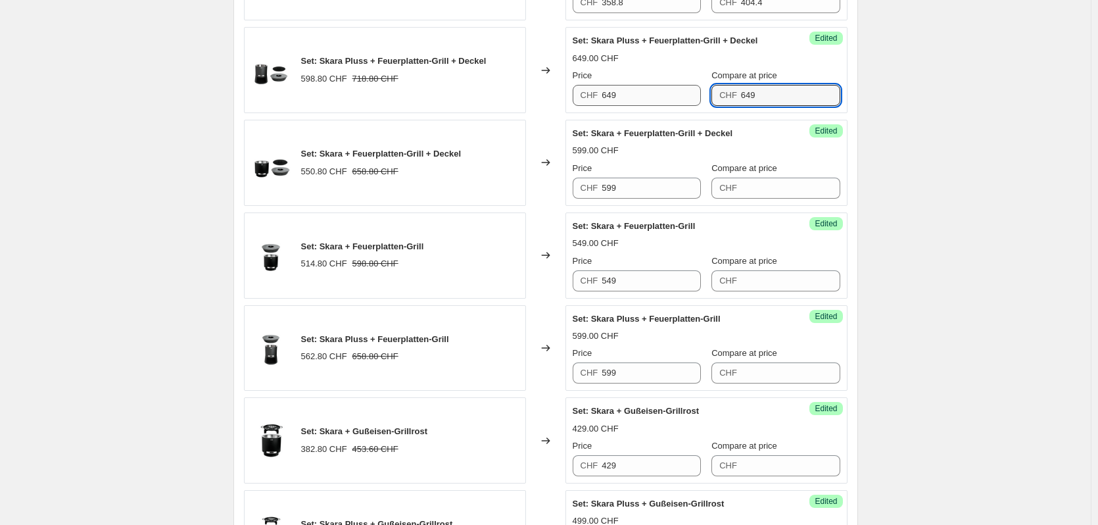
type input "649"
click at [675, 104] on input "649" at bounding box center [651, 95] width 99 height 21
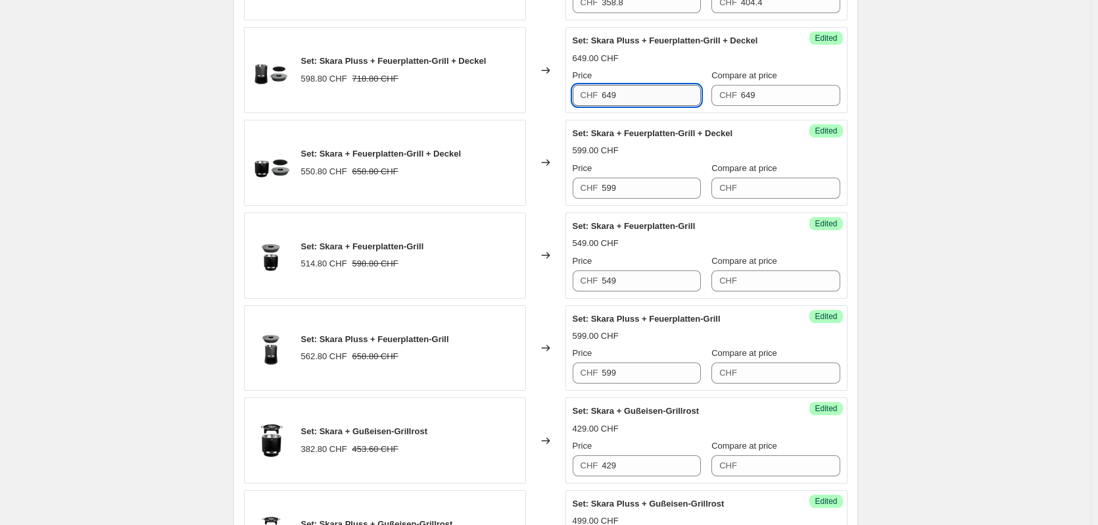
click at [675, 104] on input "649" at bounding box center [651, 95] width 99 height 21
type input "549"
click at [783, 187] on input "Compare at price" at bounding box center [790, 188] width 99 height 21
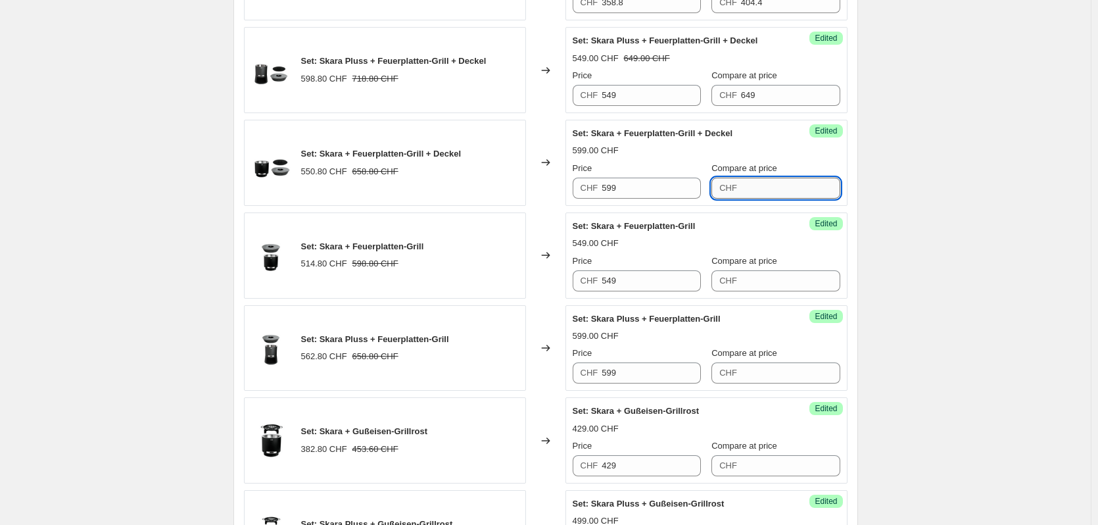
click at [755, 192] on input "Compare at price" at bounding box center [790, 188] width 99 height 21
type input "599"
click at [610, 195] on input "599" at bounding box center [651, 188] width 99 height 21
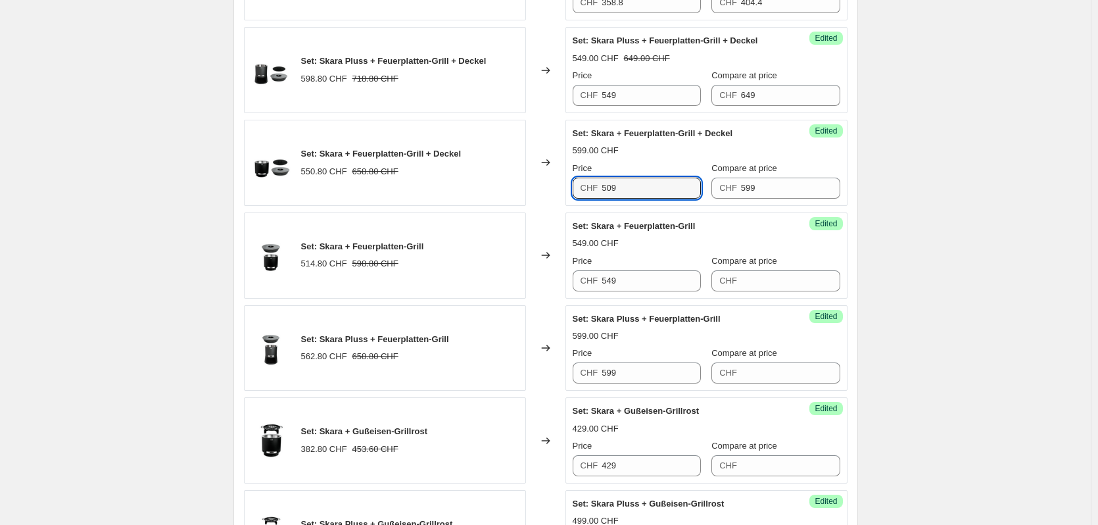
type input "509"
click at [746, 140] on div "Set: Skara + Feuerplatten-Grill + Deckel 599.00 CHF Price CHF 509 Compare at pr…" at bounding box center [707, 163] width 268 height 72
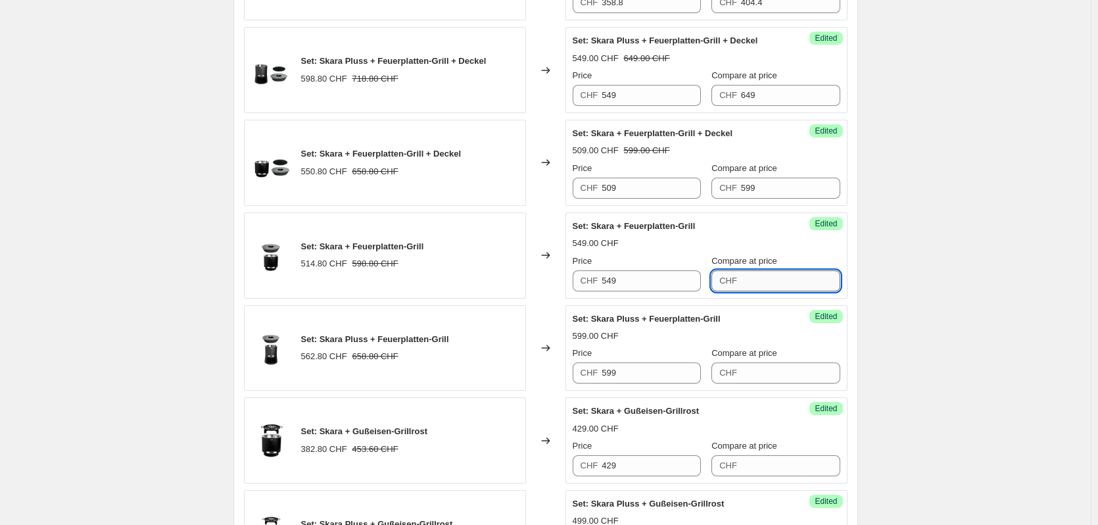
click at [777, 283] on input "Compare at price" at bounding box center [790, 280] width 99 height 21
type input "549"
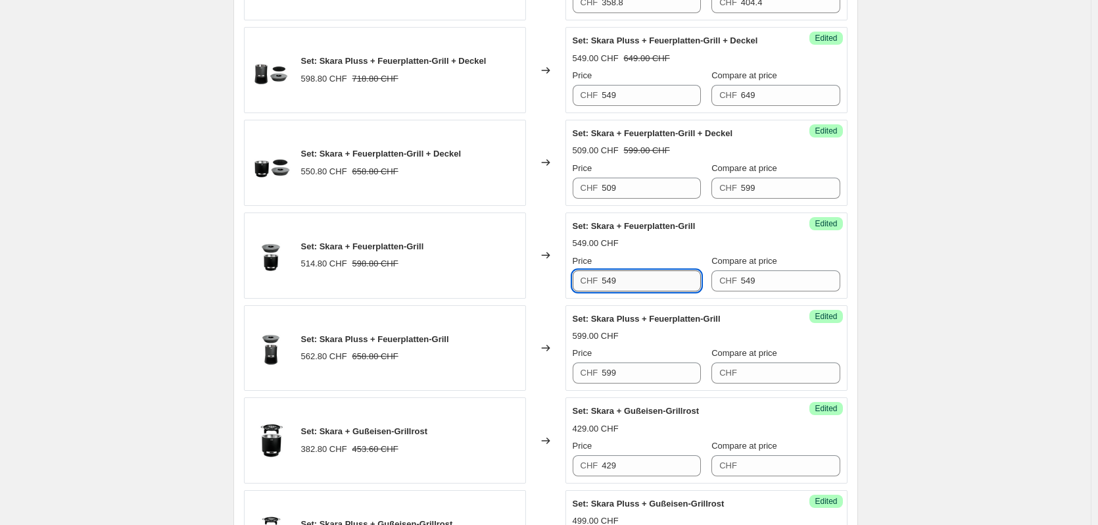
click at [647, 288] on input "549" at bounding box center [651, 280] width 99 height 21
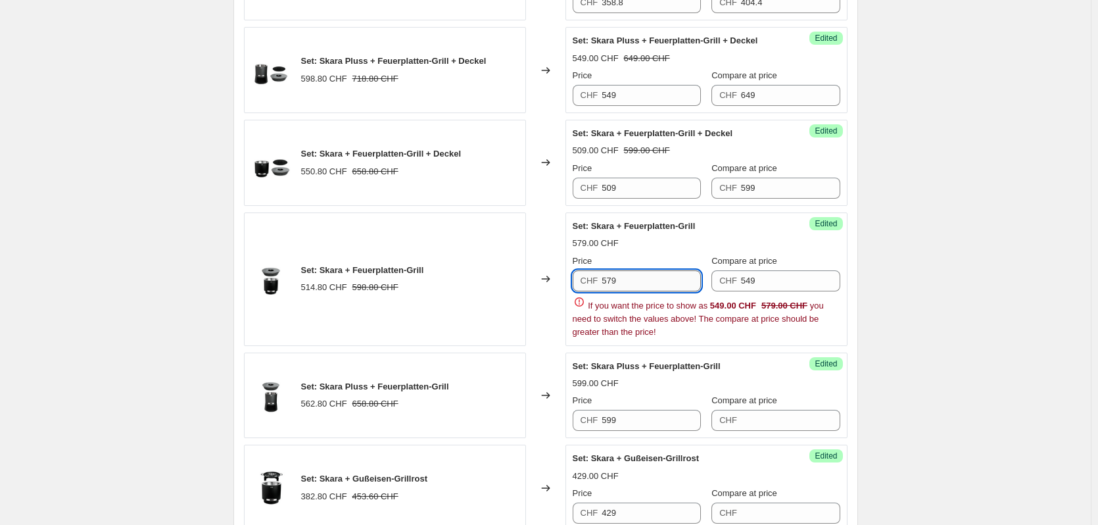
click at [652, 285] on input "579" at bounding box center [651, 280] width 99 height 21
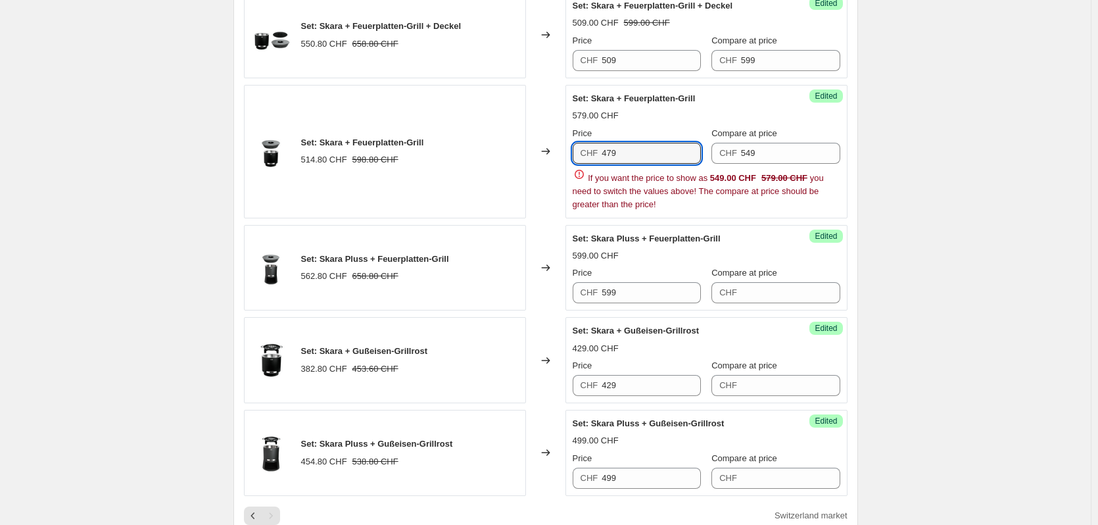
scroll to position [817, 0]
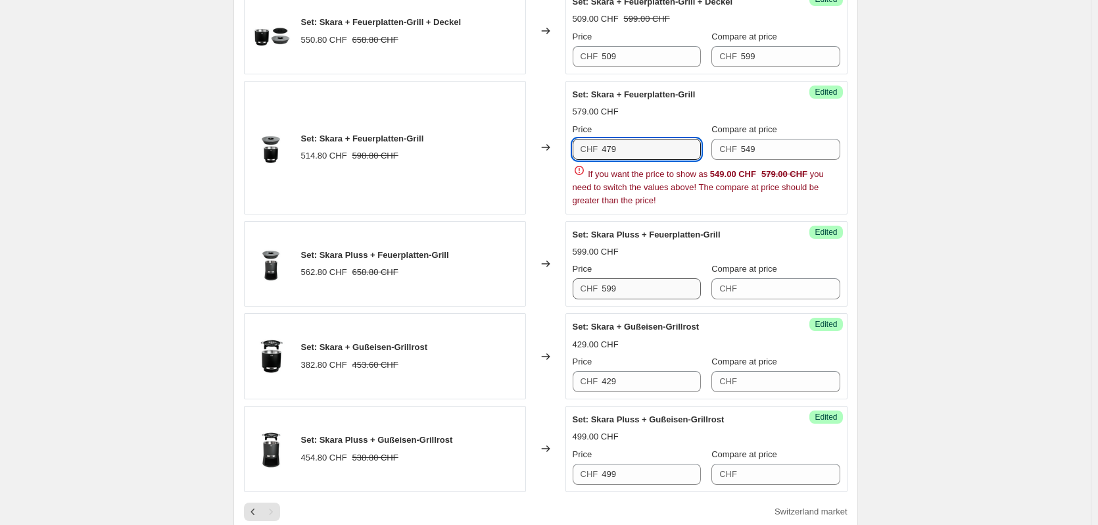
type input "479"
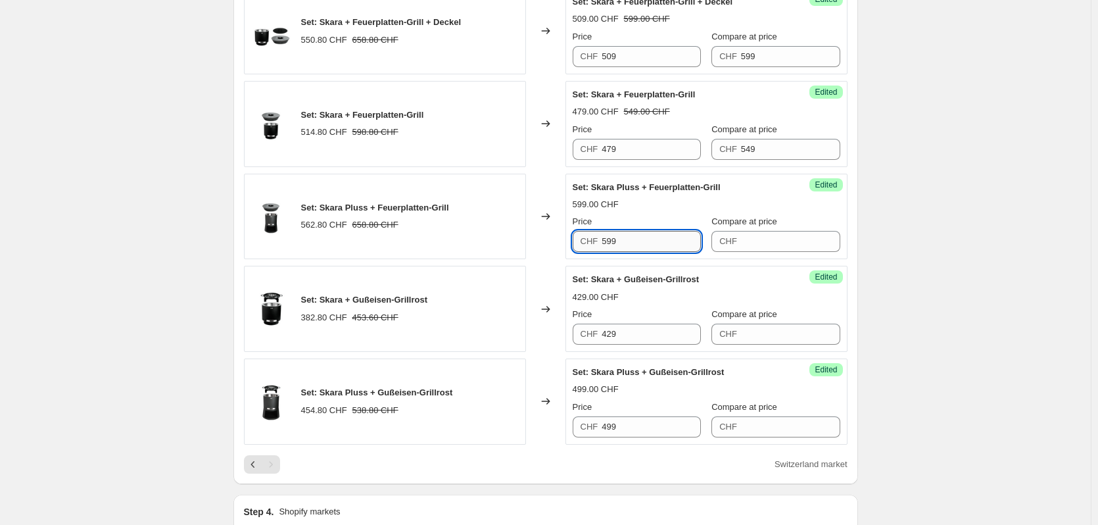
click at [658, 299] on div "Set: Eda + Grillspieße + Handschuhe 358.80 CHF 404.40 CHF Changed to Unedited S…" at bounding box center [546, 123] width 604 height 641
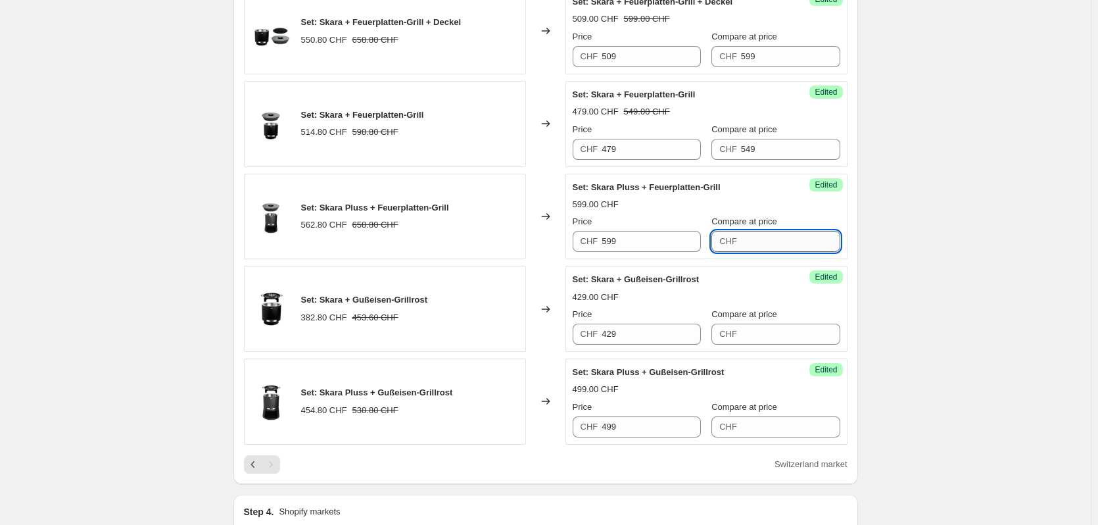
click at [793, 240] on input "Compare at price" at bounding box center [790, 241] width 99 height 21
type input "599"
click at [638, 242] on input "599" at bounding box center [651, 241] width 99 height 21
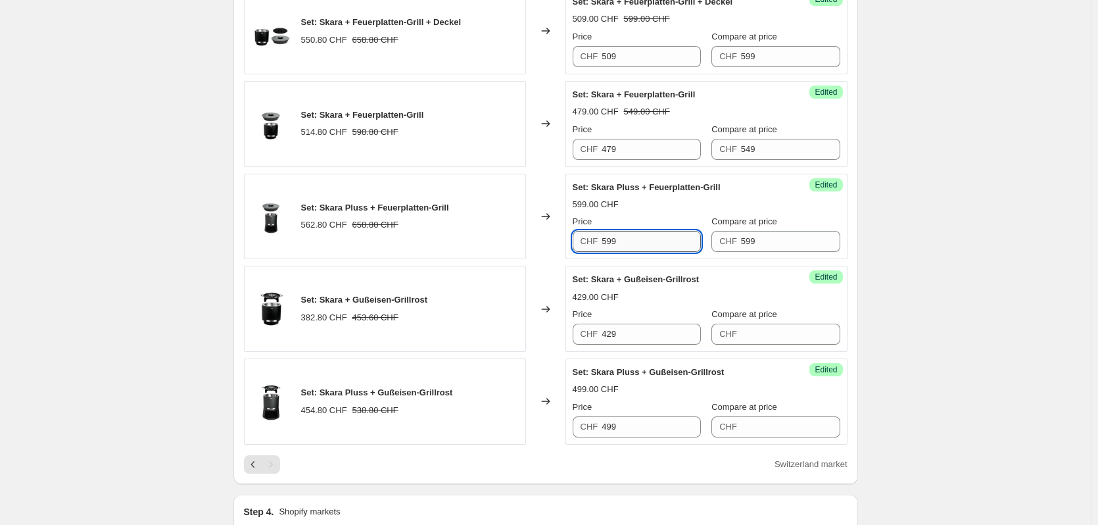
click at [638, 242] on input "599" at bounding box center [651, 241] width 99 height 21
type input "519"
click at [653, 212] on div "Set: Skara Pluss + Feuerplatten-Grill 519.00 CHF 599.00 CHF Price CHF 519 Compa…" at bounding box center [707, 217] width 268 height 72
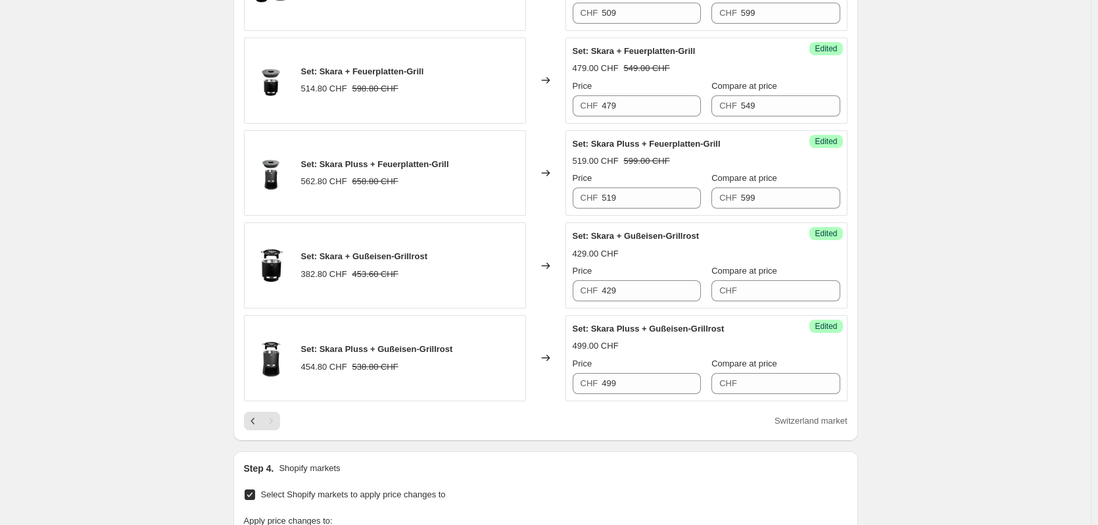
scroll to position [883, 0]
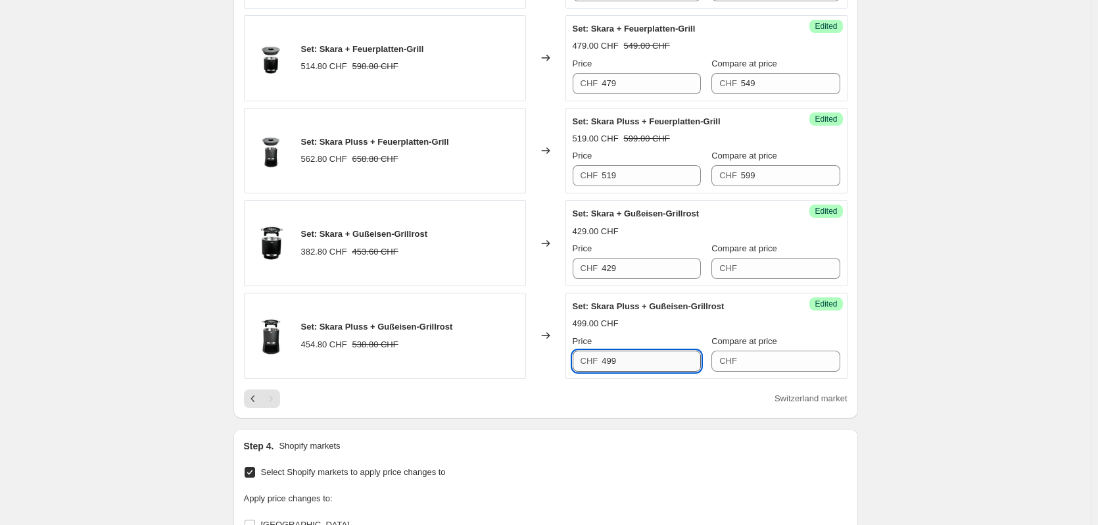
click at [671, 358] on input "499" at bounding box center [651, 361] width 99 height 21
click at [788, 368] on input "Compare at price" at bounding box center [790, 361] width 99 height 21
type input "499"
click at [661, 364] on input "499" at bounding box center [651, 361] width 99 height 21
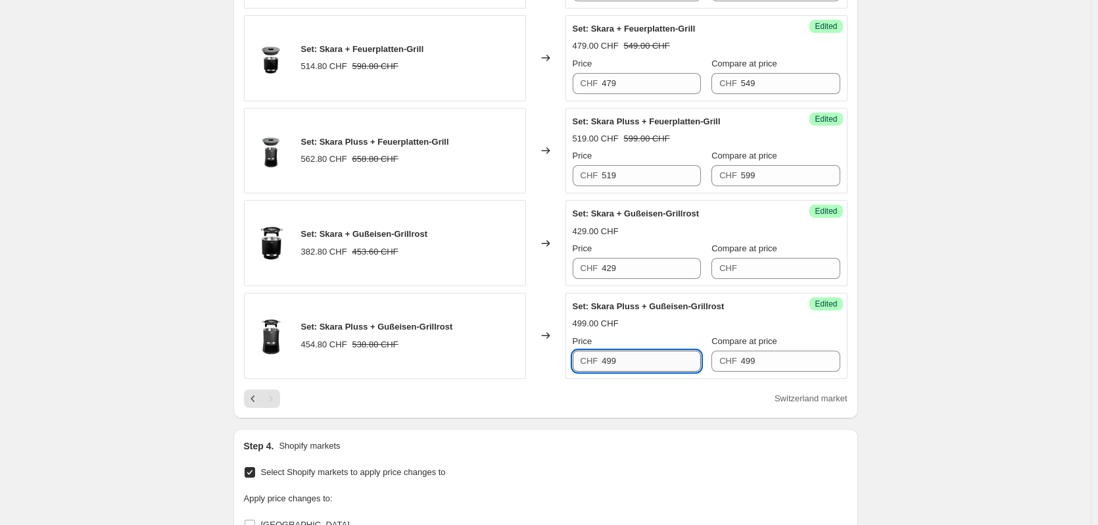
click at [661, 364] on input "499" at bounding box center [651, 361] width 99 height 21
type input "429"
click at [716, 326] on div "499.00 CHF" at bounding box center [707, 323] width 268 height 13
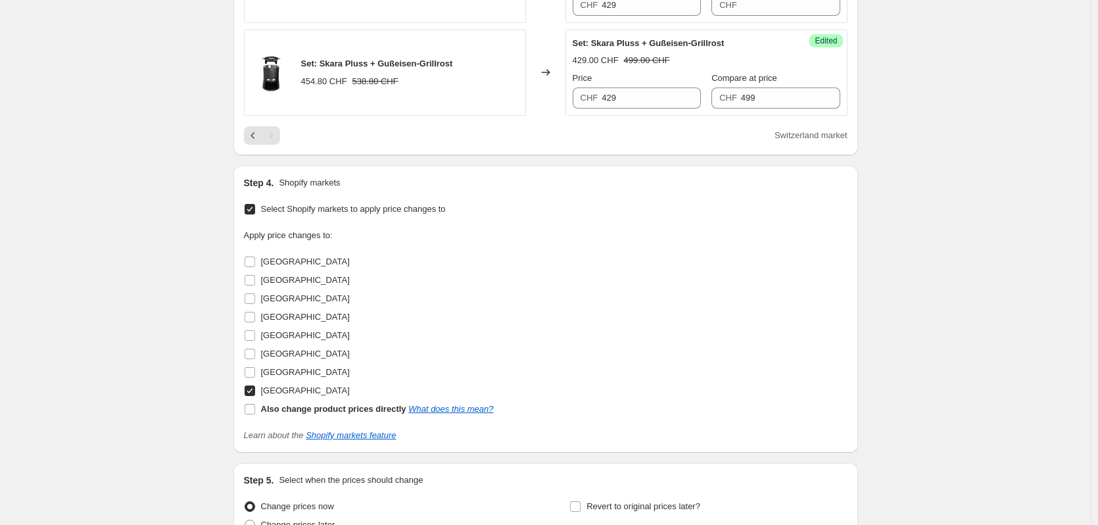
scroll to position [1277, 0]
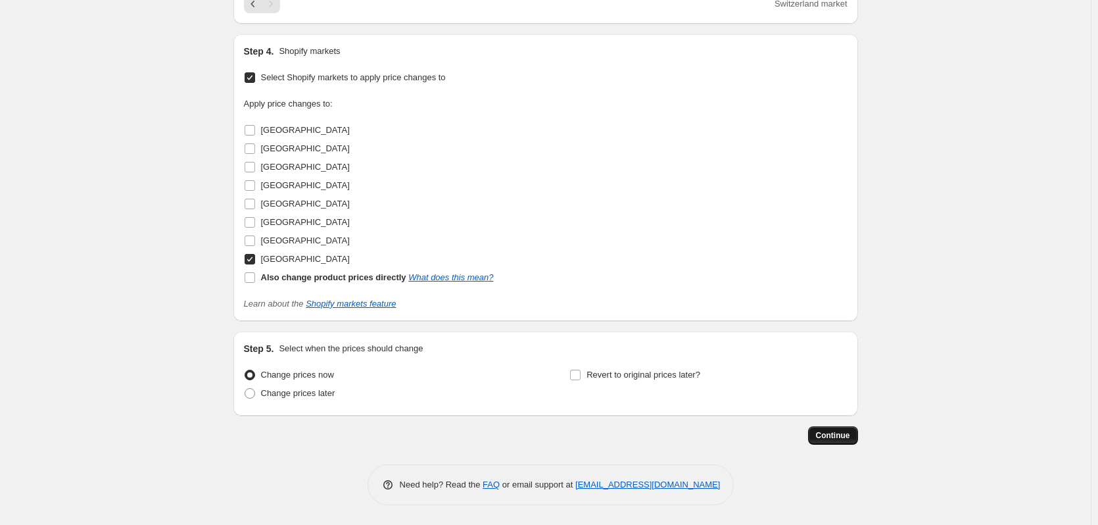
click at [842, 439] on span "Continue" at bounding box center [833, 435] width 34 height 11
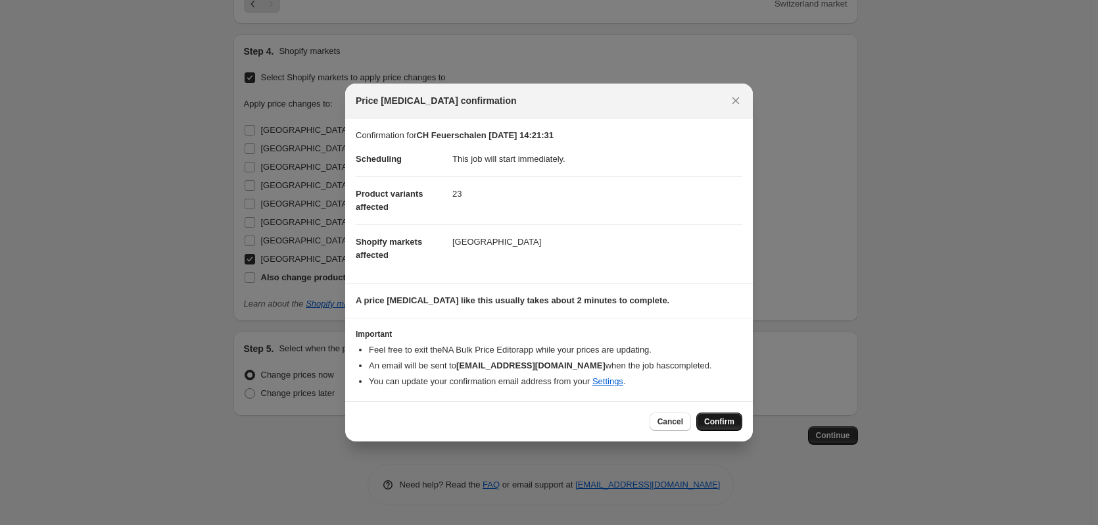
click at [716, 424] on span "Confirm" at bounding box center [719, 421] width 30 height 11
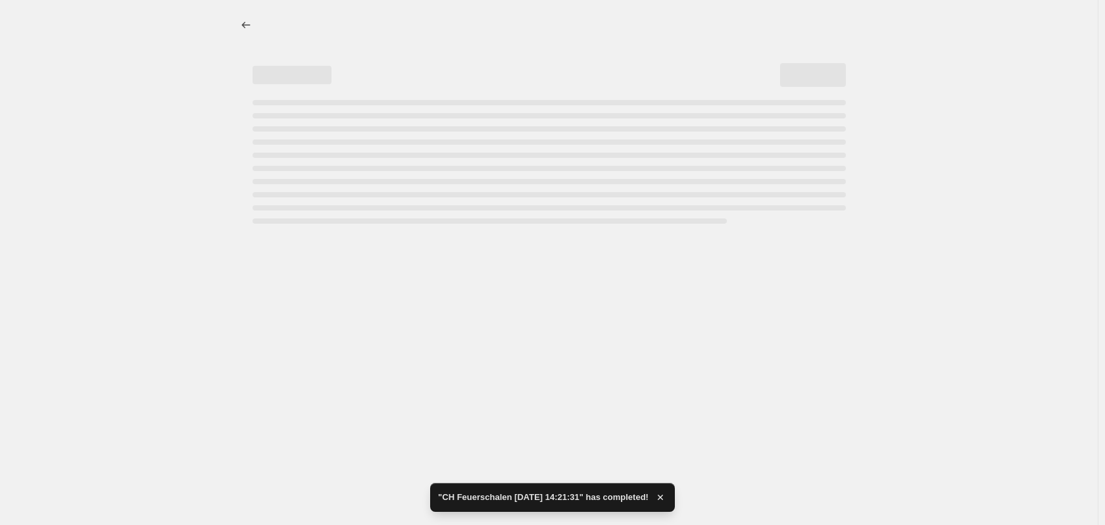
select select "collection"
